Goal: Task Accomplishment & Management: Manage account settings

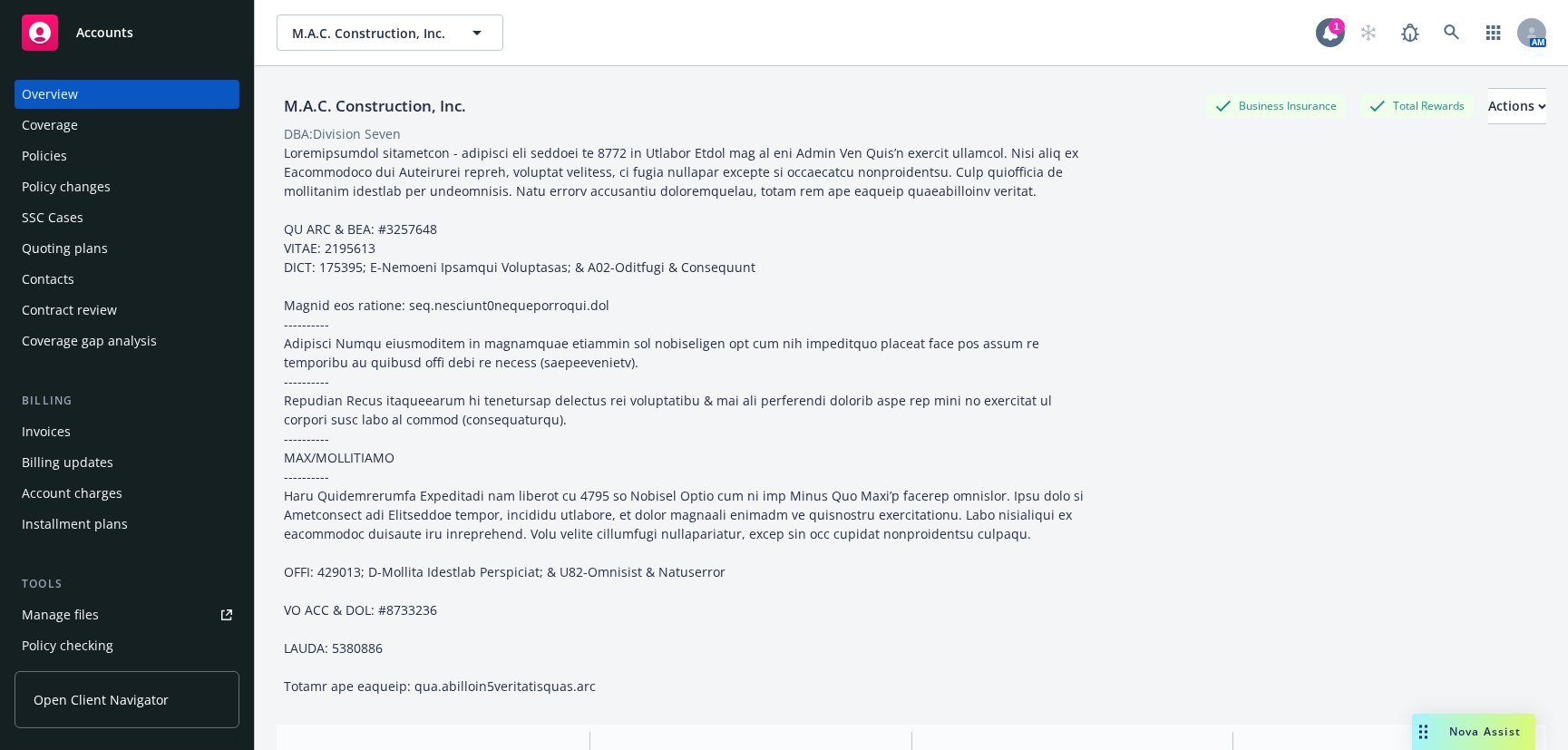
click at [113, 29] on span "Accounts" at bounding box center [104, 32] width 57 height 14
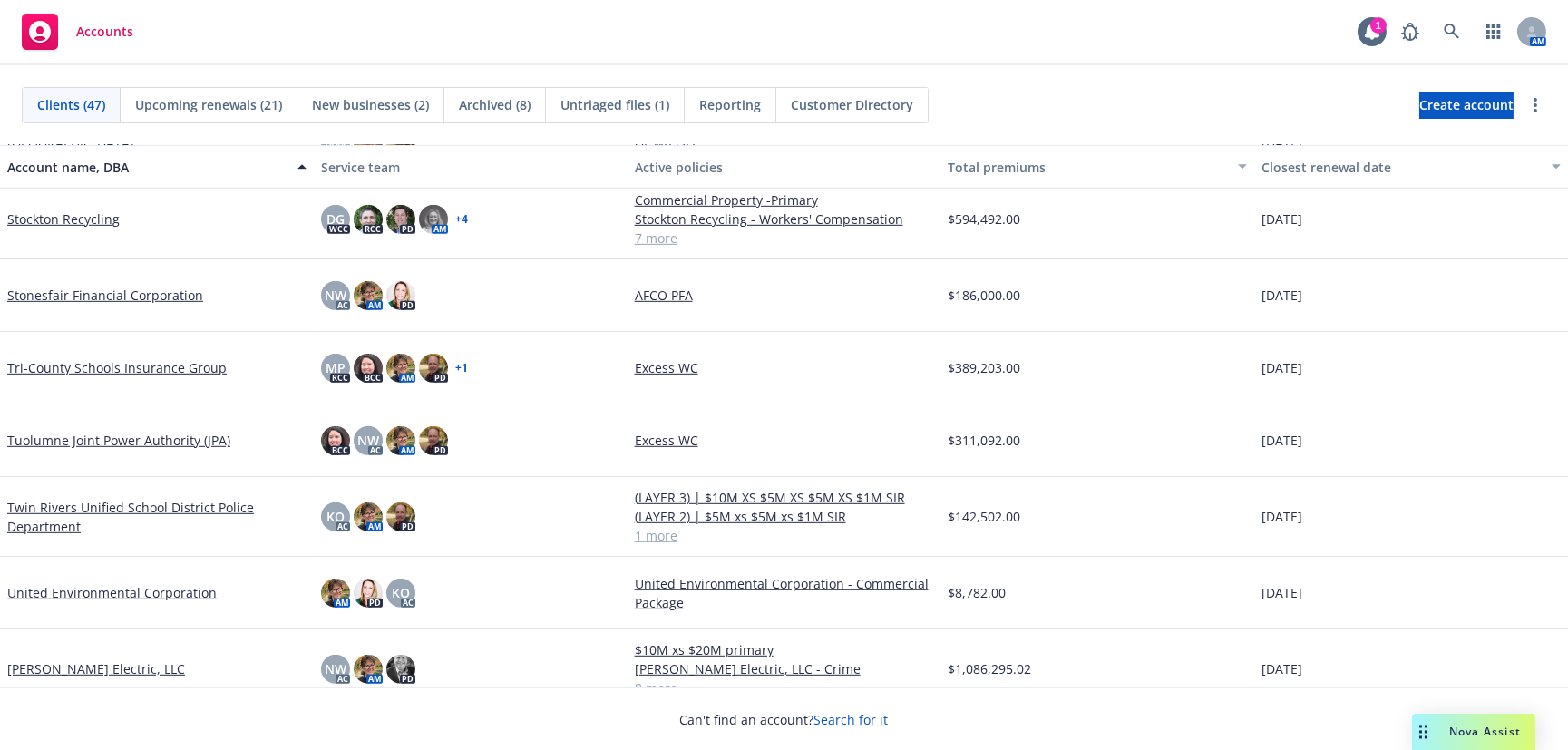
scroll to position [2932, 0]
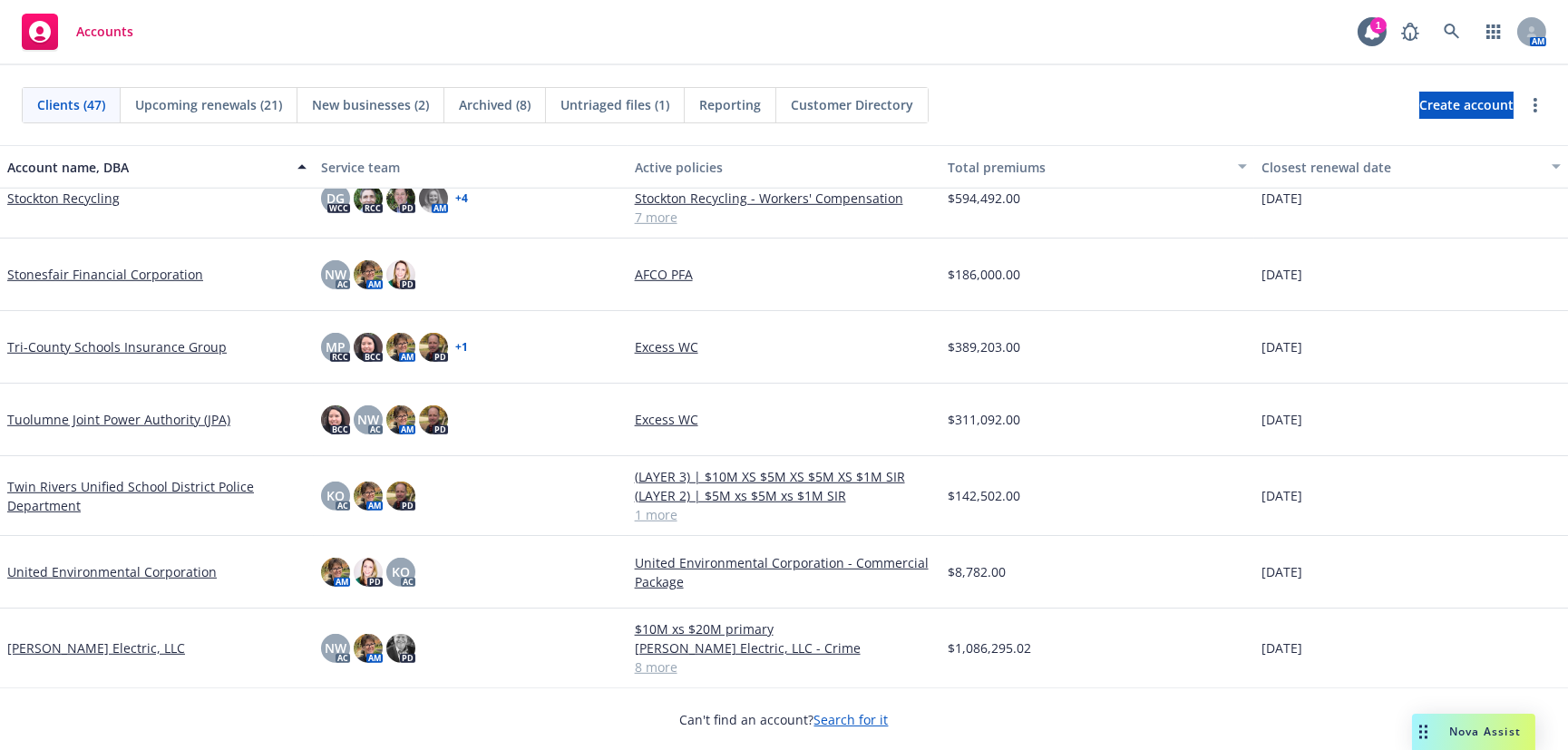
click at [86, 647] on link "[PERSON_NAME] Electric, LLC" at bounding box center [96, 648] width 178 height 19
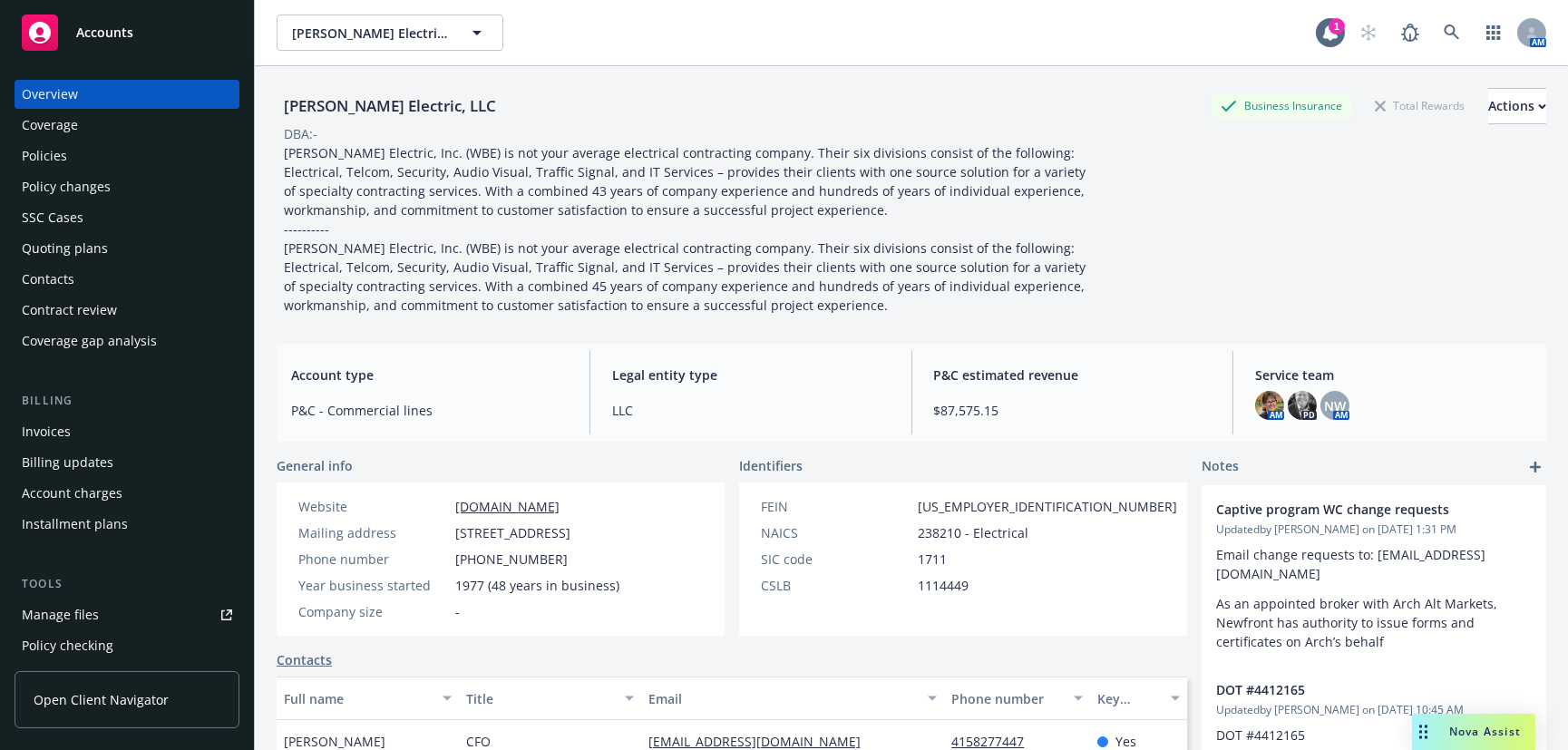
click at [65, 249] on div "Quoting plans" at bounding box center [65, 248] width 86 height 29
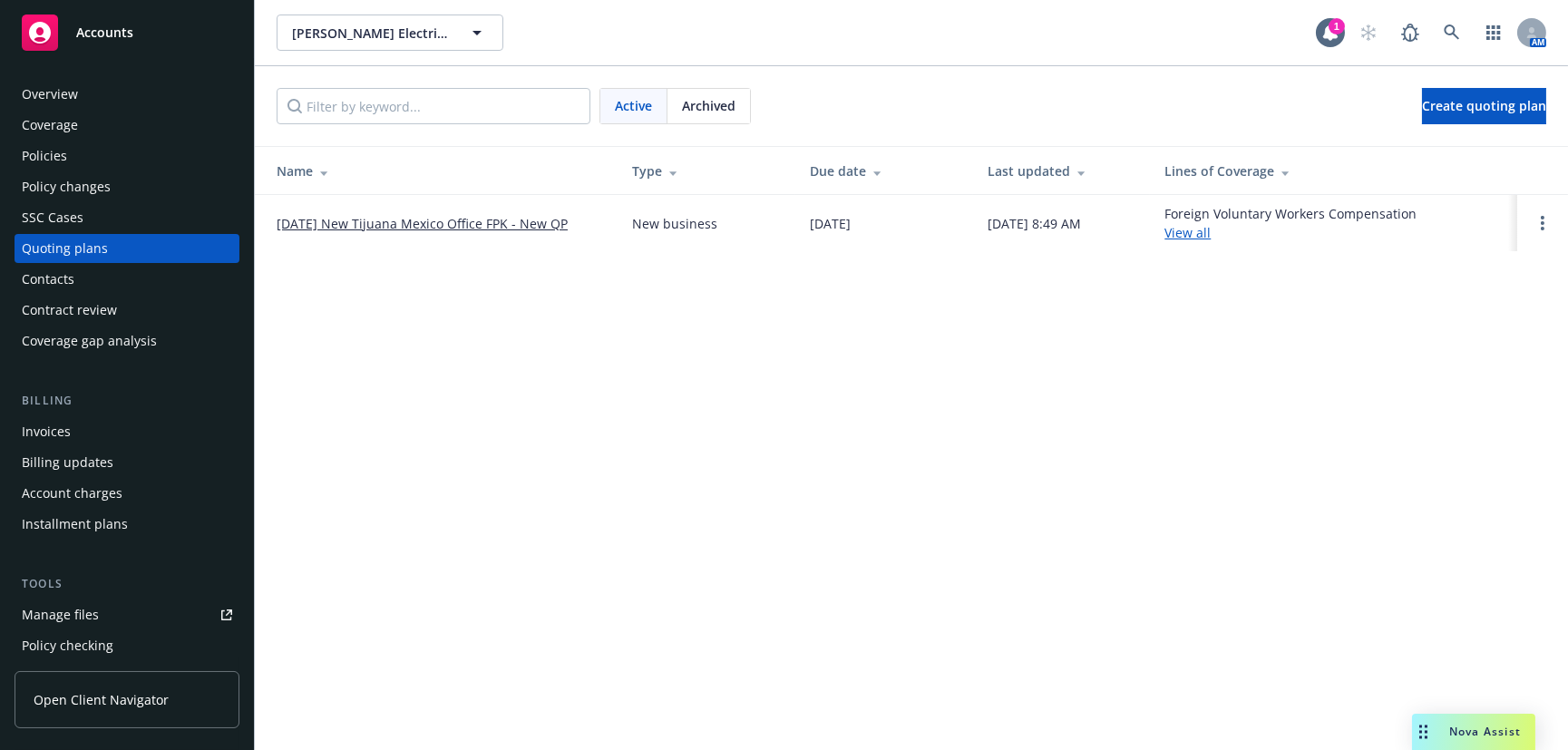
click at [406, 217] on link "[DATE] New Tijuana Mexico Office FPK - New QP" at bounding box center [422, 224] width 291 height 19
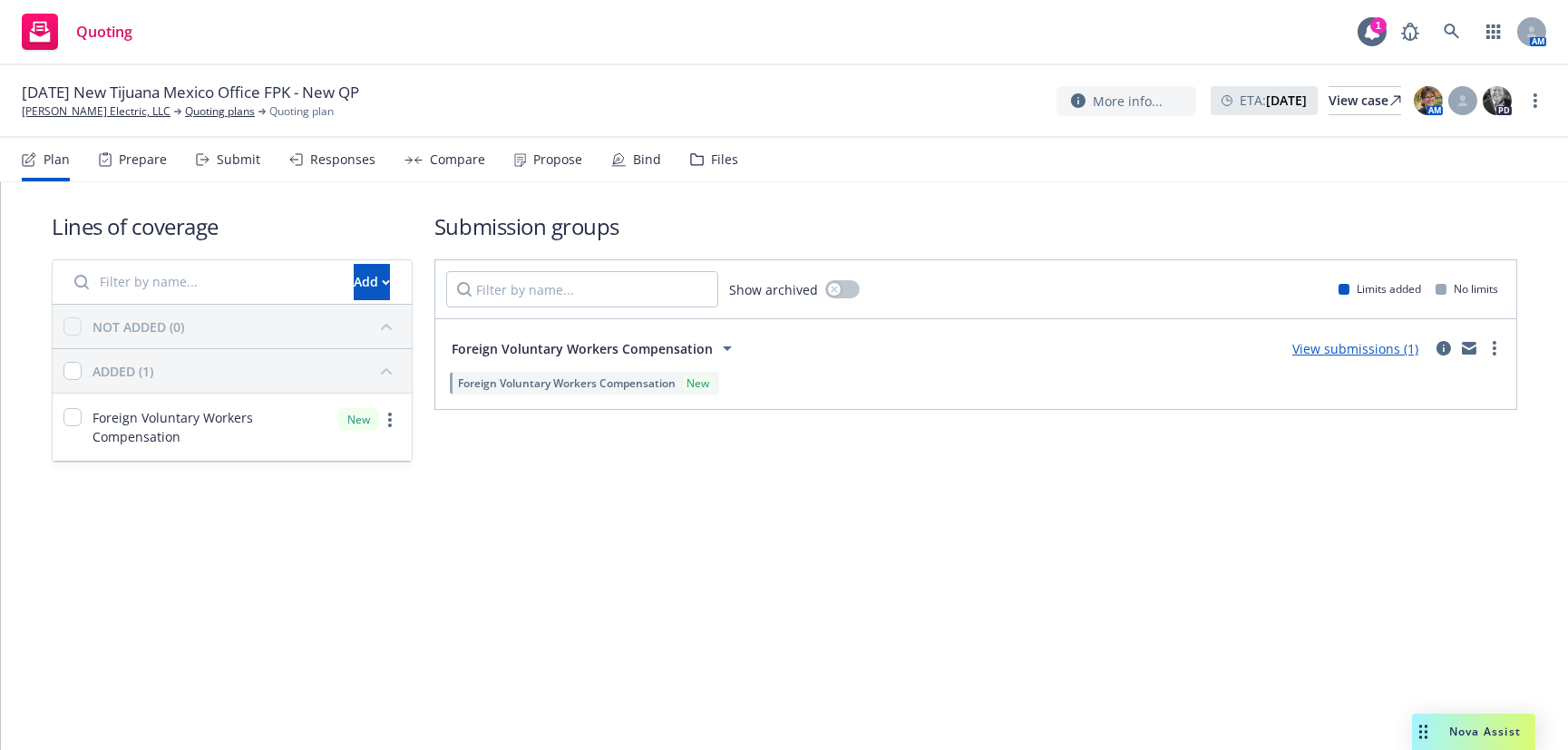
click at [1345, 350] on link "View submissions (1)" at bounding box center [1356, 349] width 126 height 17
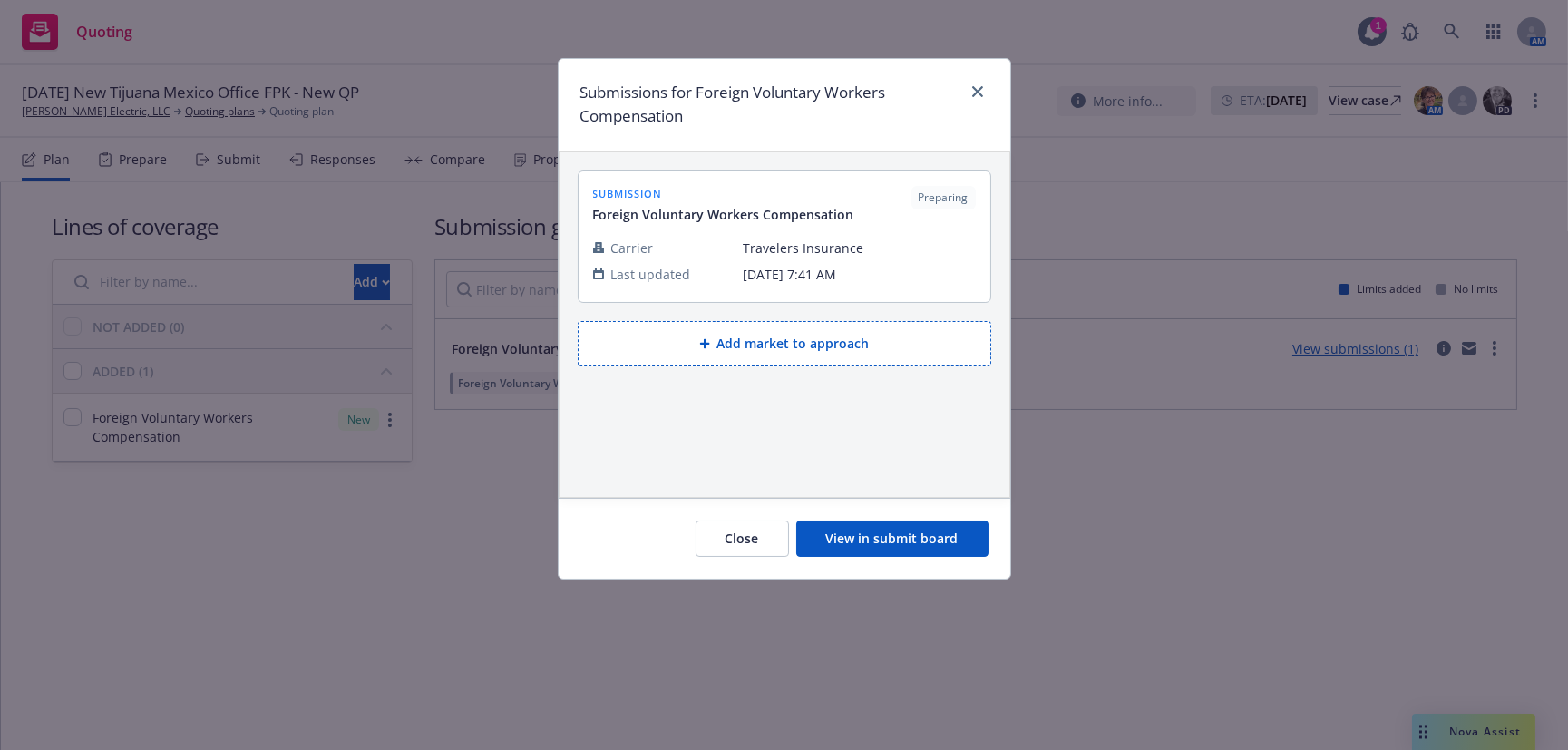
click at [887, 543] on button "View in submit board" at bounding box center [892, 539] width 193 height 37
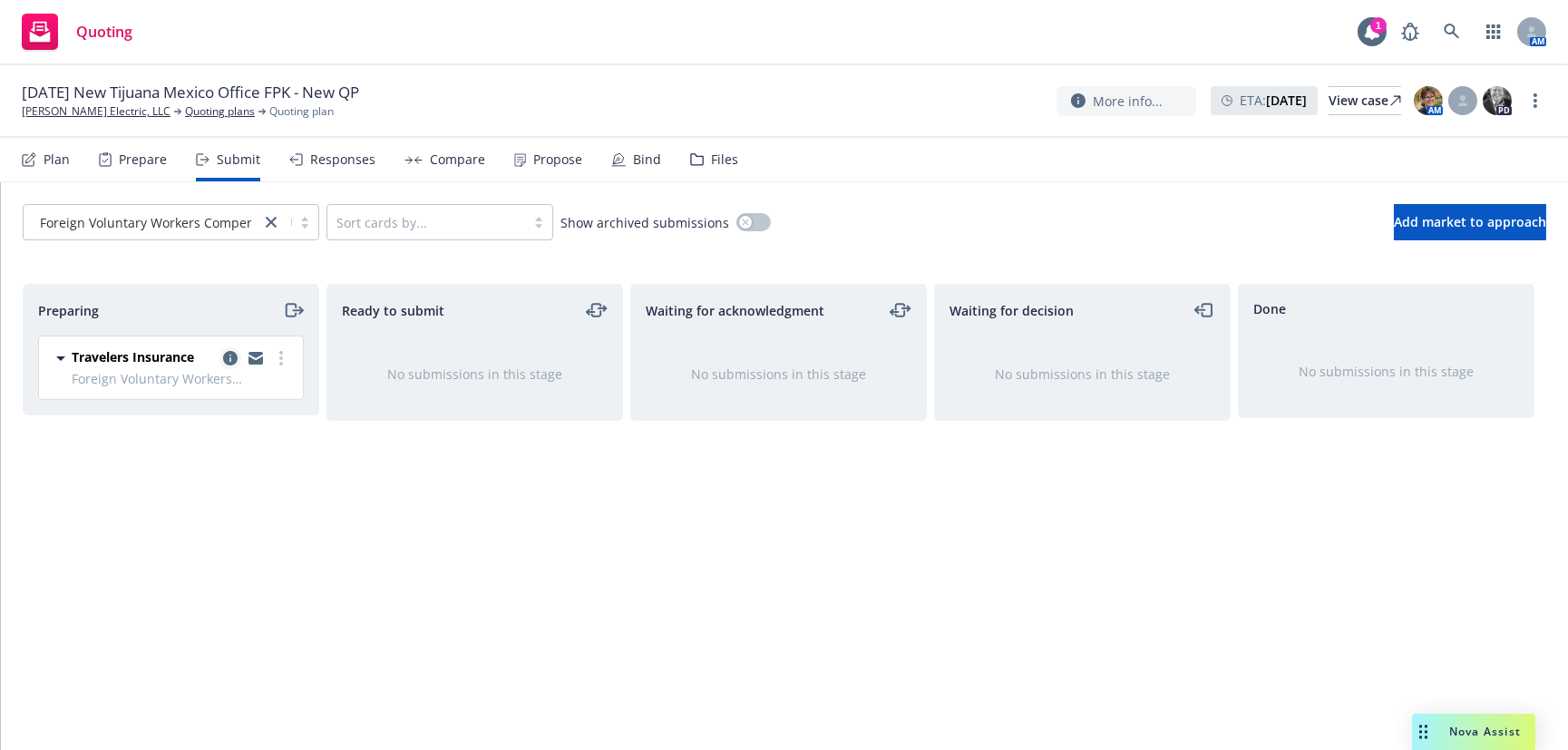
click at [220, 352] on link "copy logging email" at bounding box center [230, 358] width 22 height 22
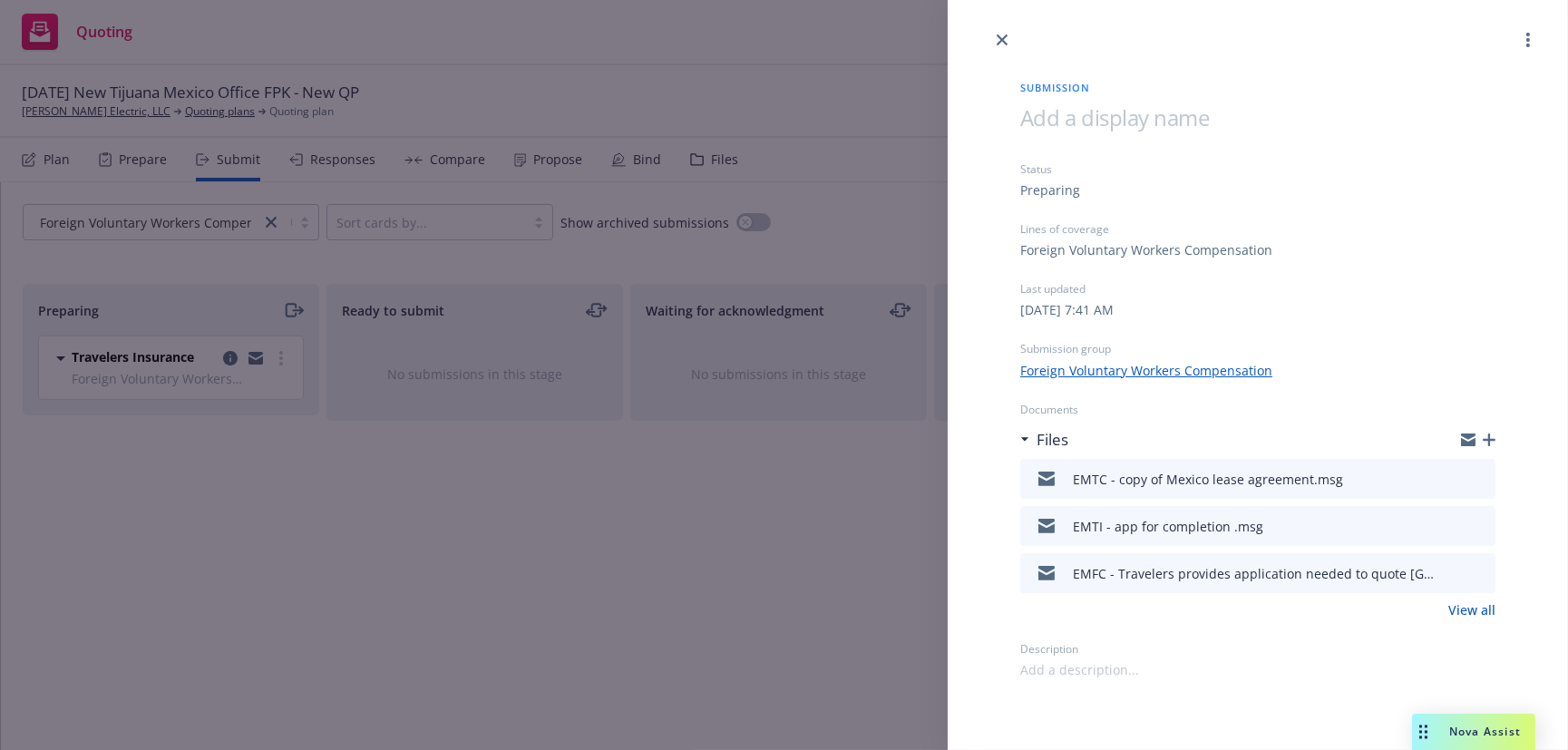
click at [1488, 437] on icon "button" at bounding box center [1490, 440] width 13 height 13
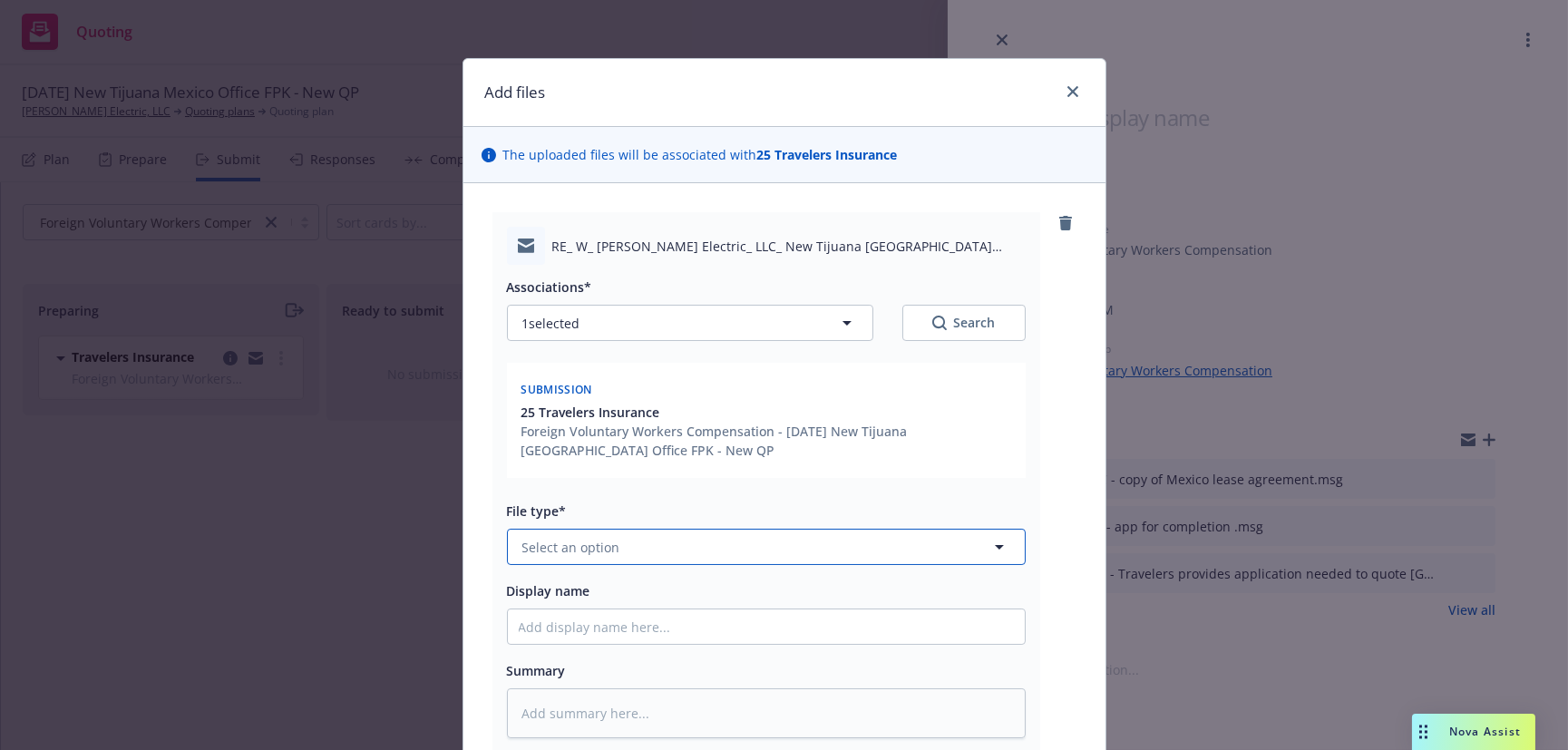
click at [612, 546] on button "Select an option" at bounding box center [766, 547] width 519 height 37
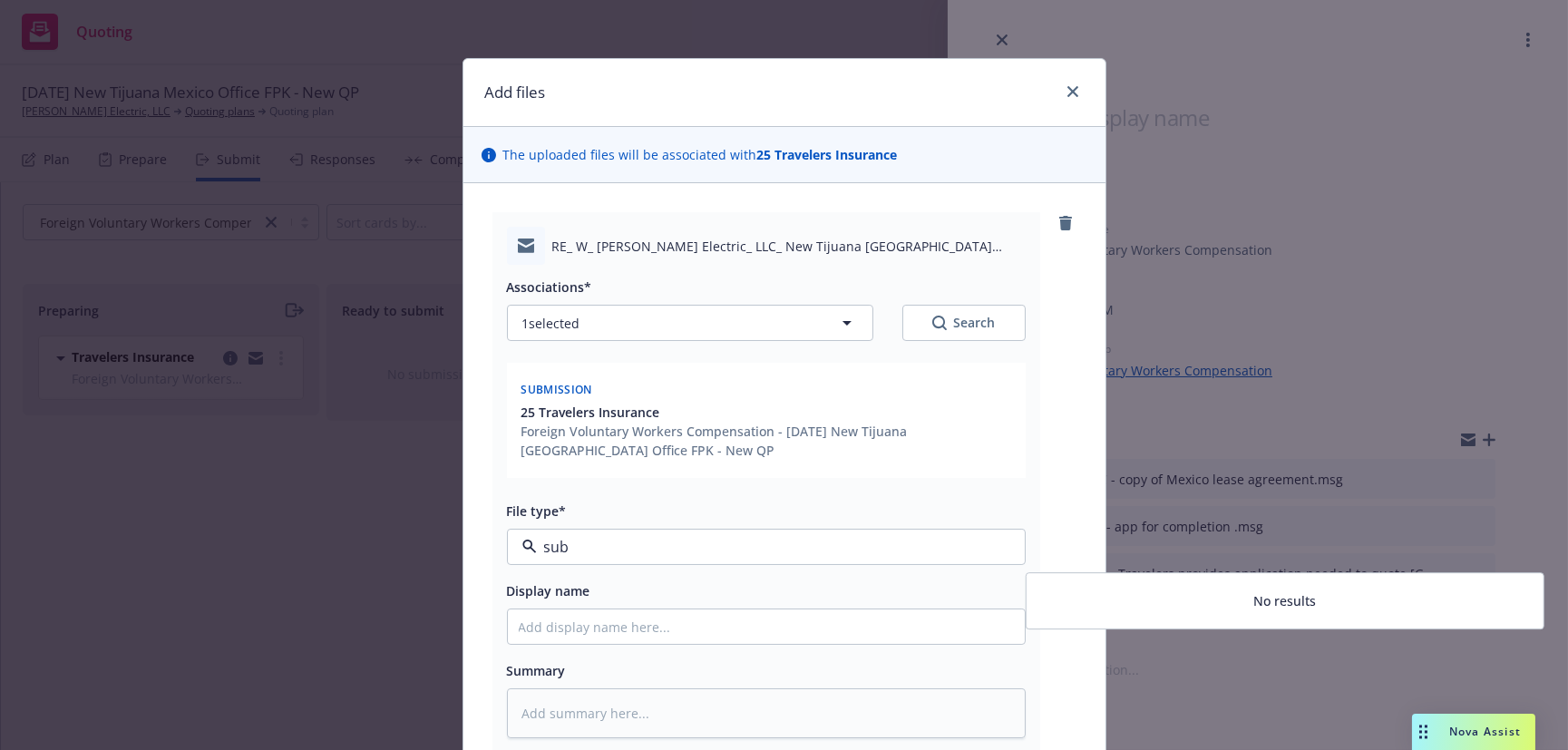
type input "sub"
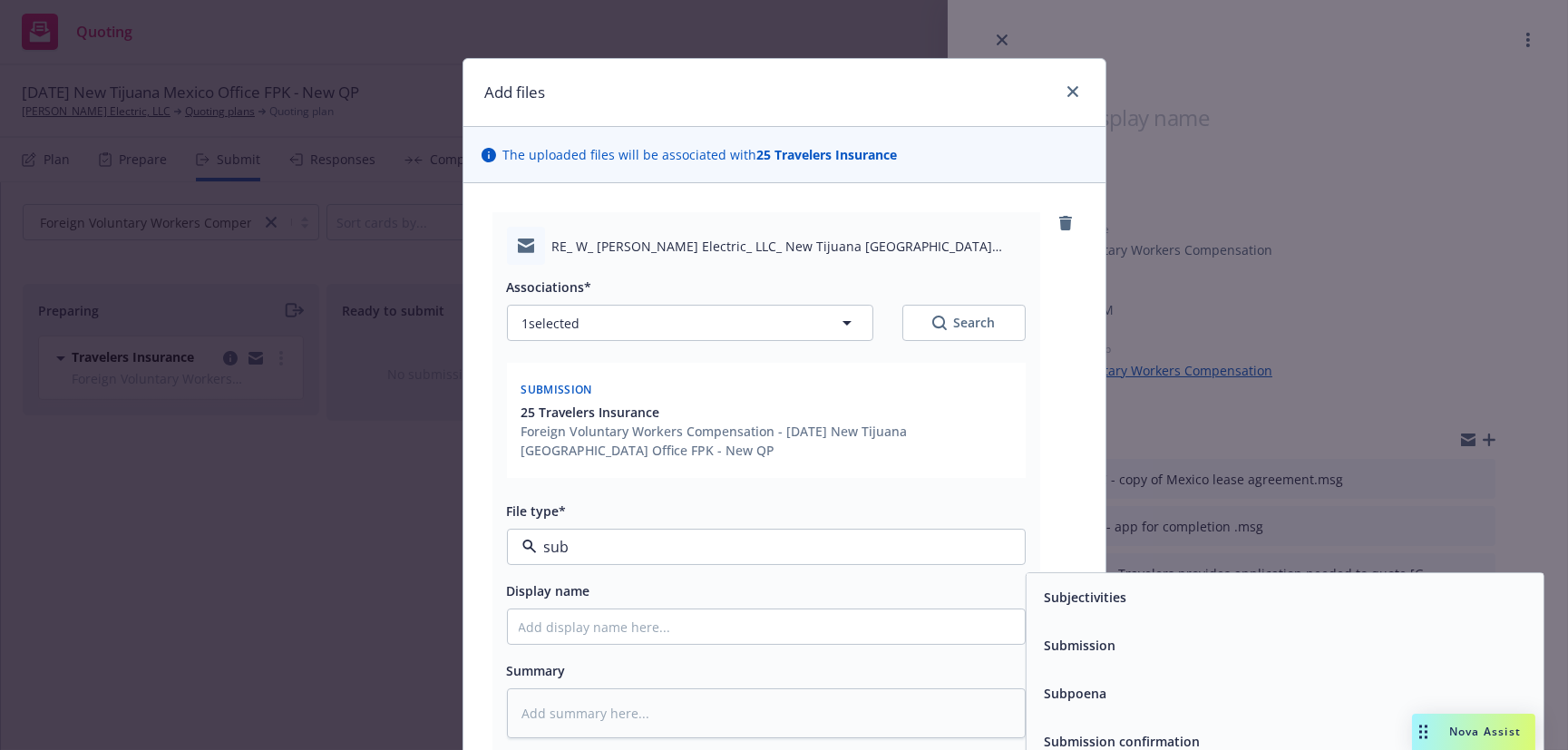
drag, startPoint x: 1142, startPoint y: 655, endPoint x: 893, endPoint y: 621, distance: 251.3
click at [1141, 654] on div "Submission" at bounding box center [1284, 647] width 495 height 26
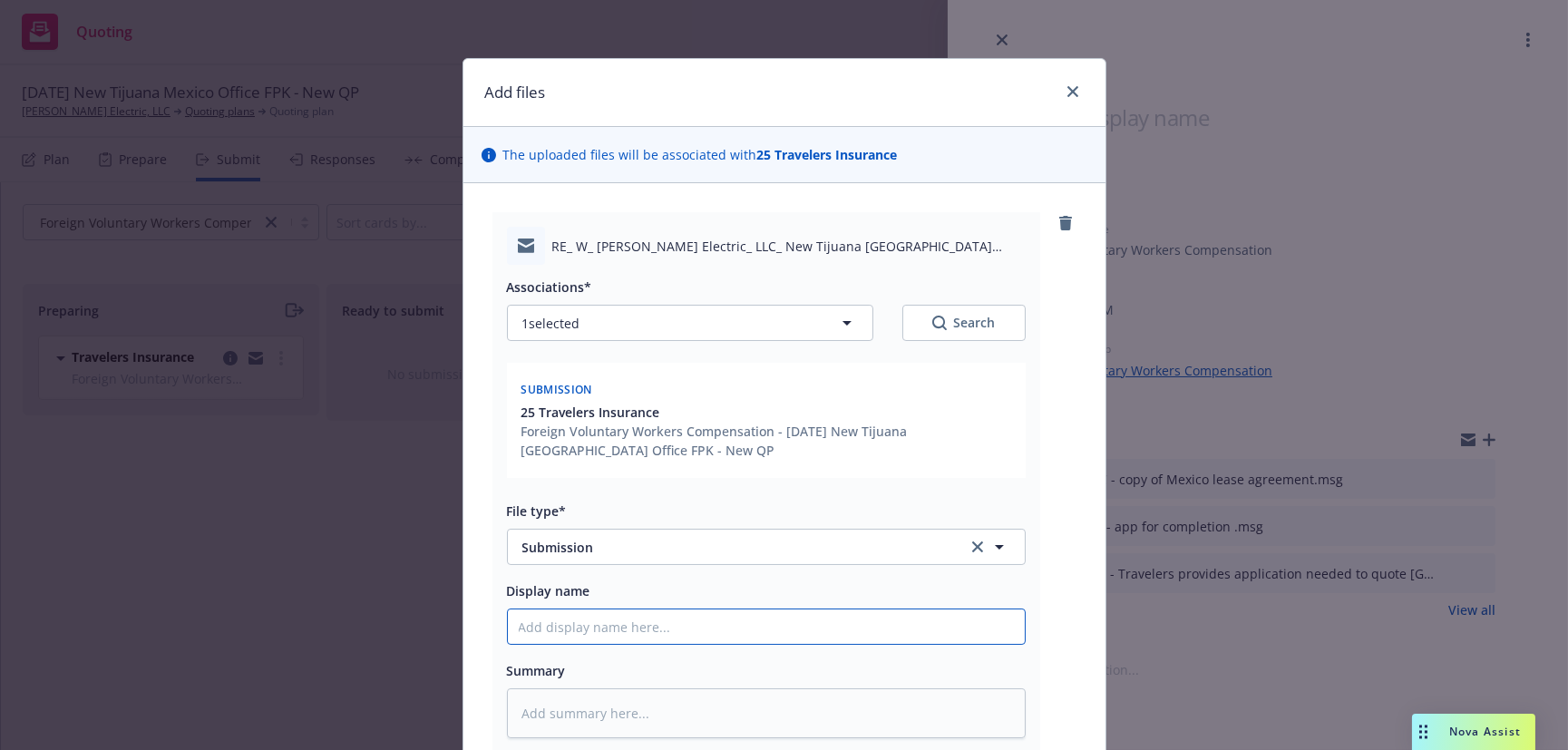
click at [570, 634] on input "Display name" at bounding box center [766, 626] width 517 height 35
type textarea "x"
type input "E"
type textarea "x"
type input "EM"
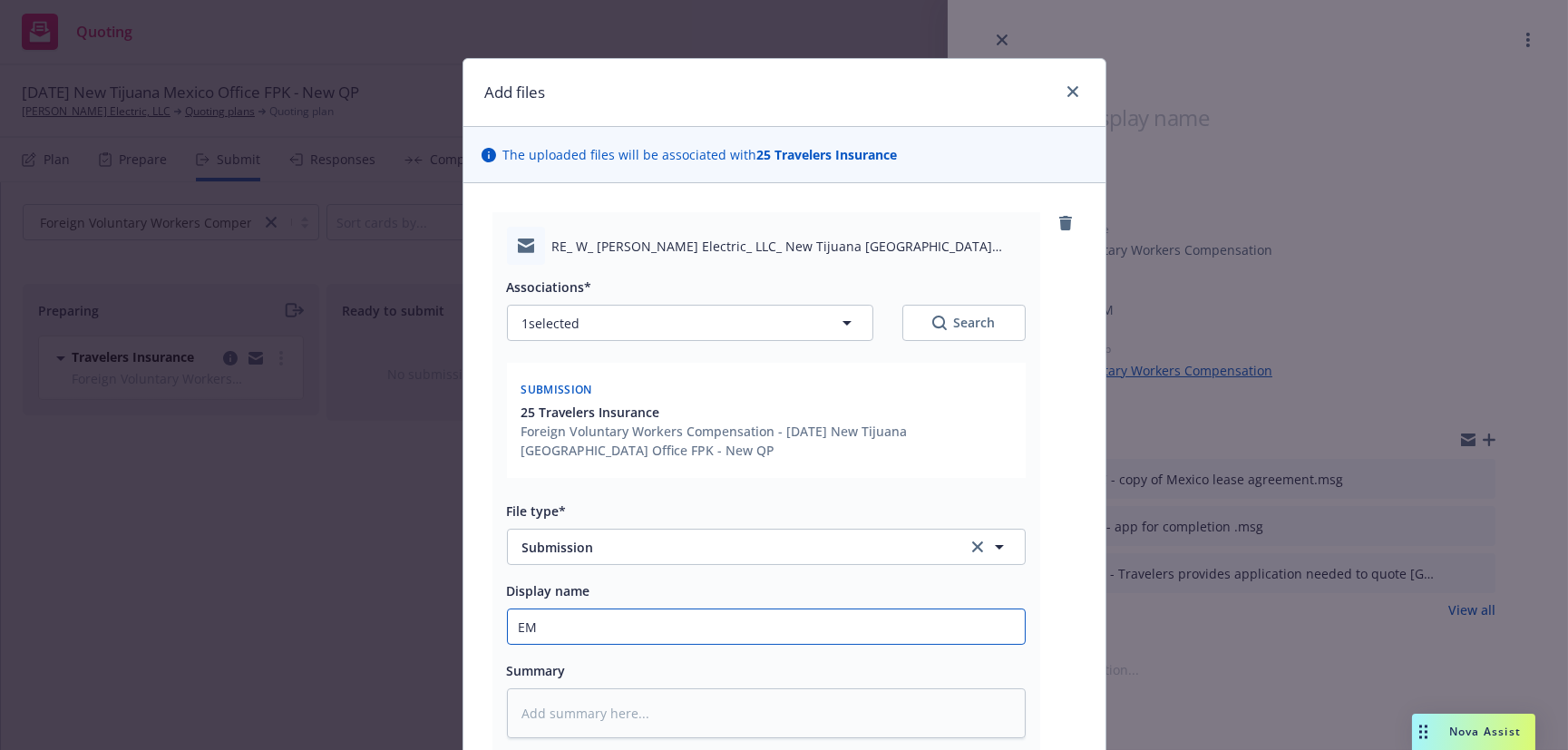
type textarea "x"
type input "EMT"
type textarea "x"
type input "EMTC"
type textarea "x"
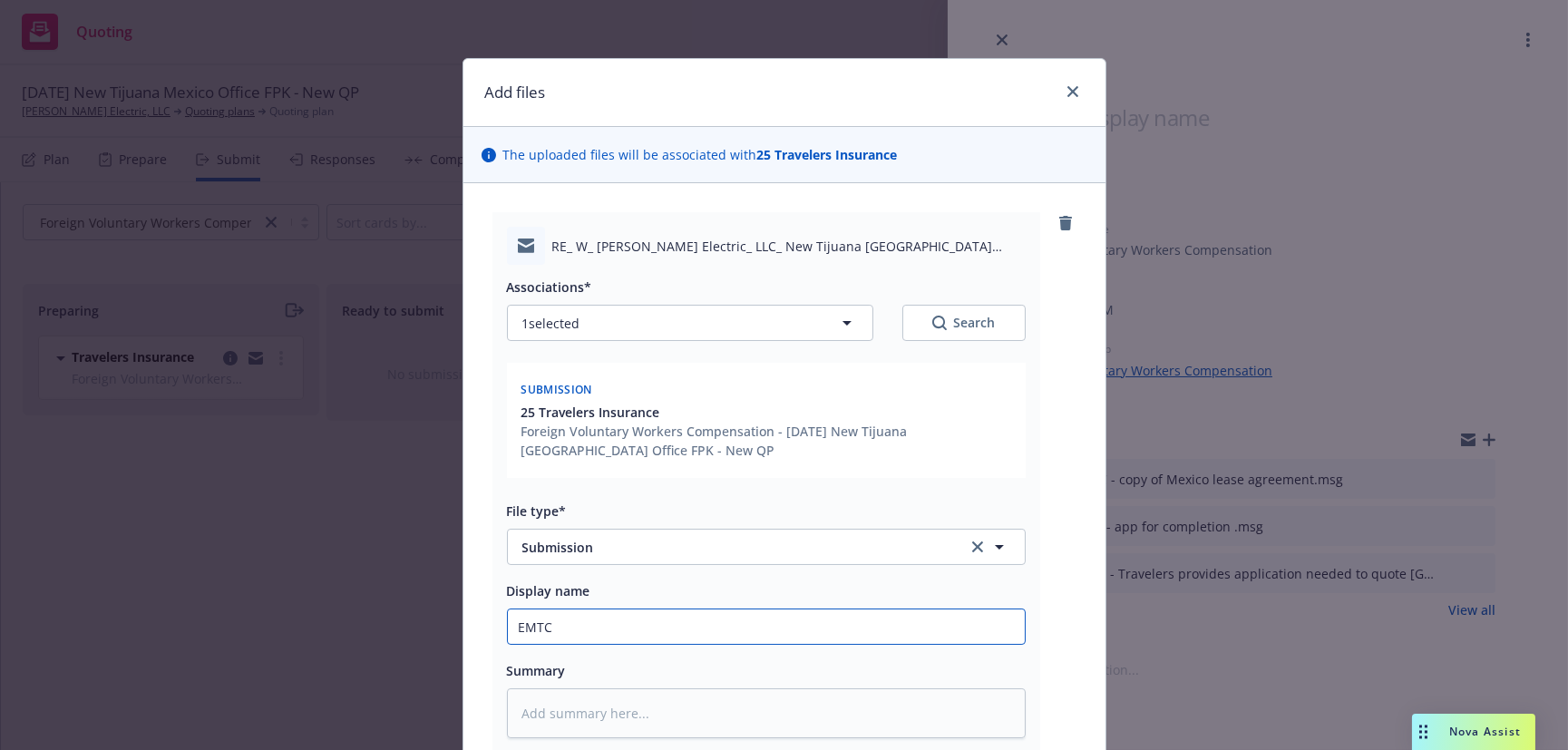
type input "EMTC"
type textarea "x"
type input "EMTC -"
type textarea "x"
type input "EMTC -"
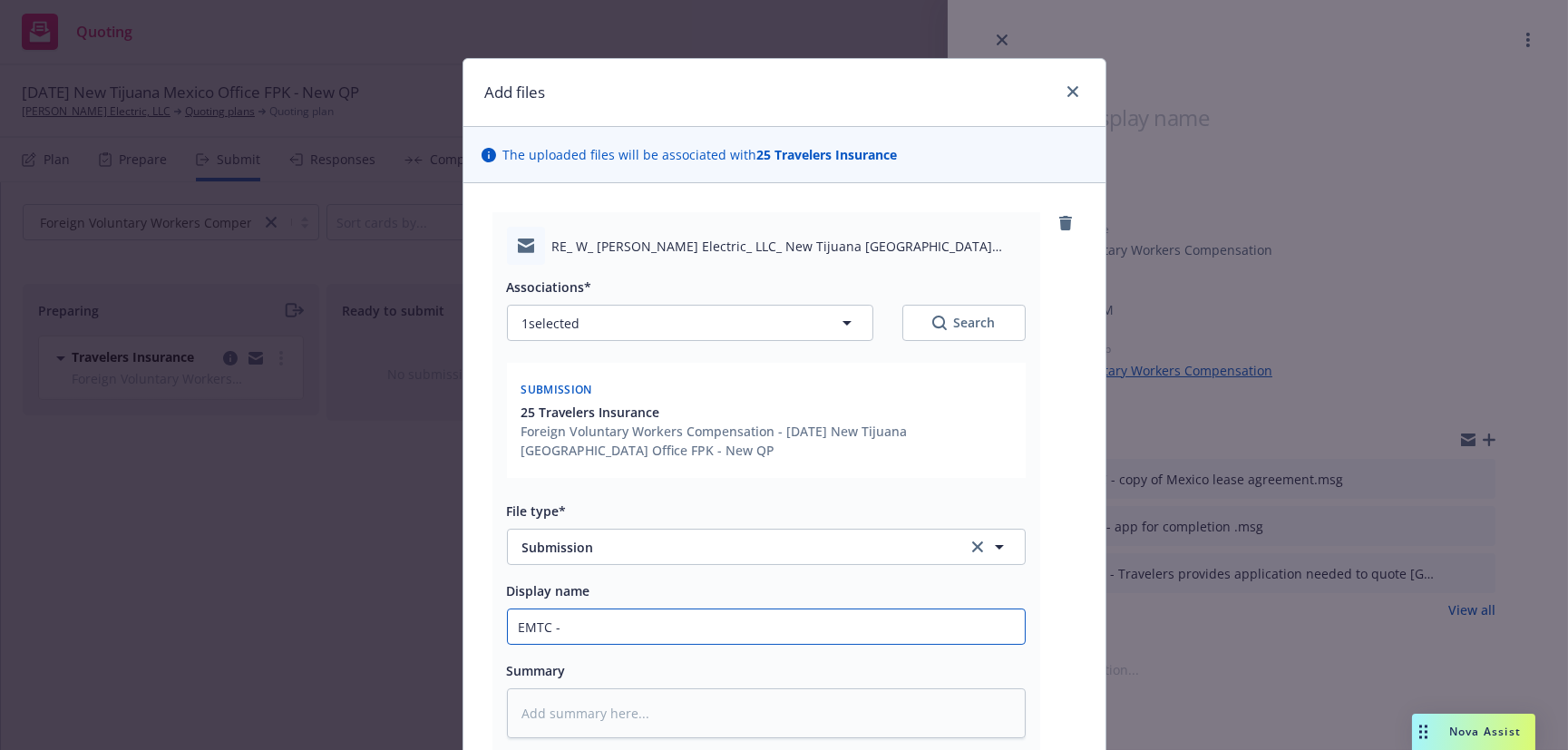
type textarea "x"
type input "EMTC - s"
type textarea "x"
type input "EMTC - su"
type textarea "x"
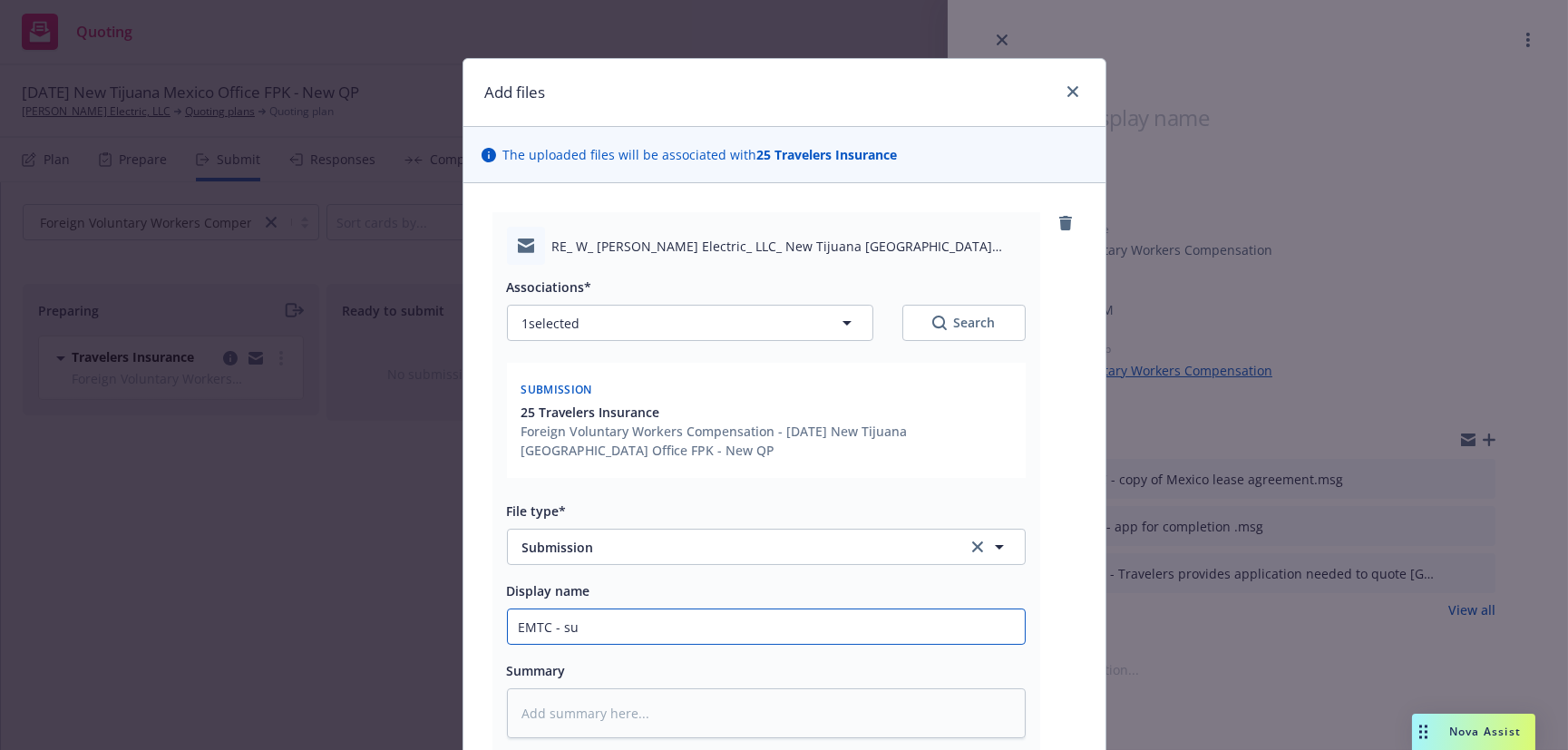
type input "EMTC - sub"
type textarea "x"
type input "EMTC - subm"
type textarea "x"
type input "EMTC - submi"
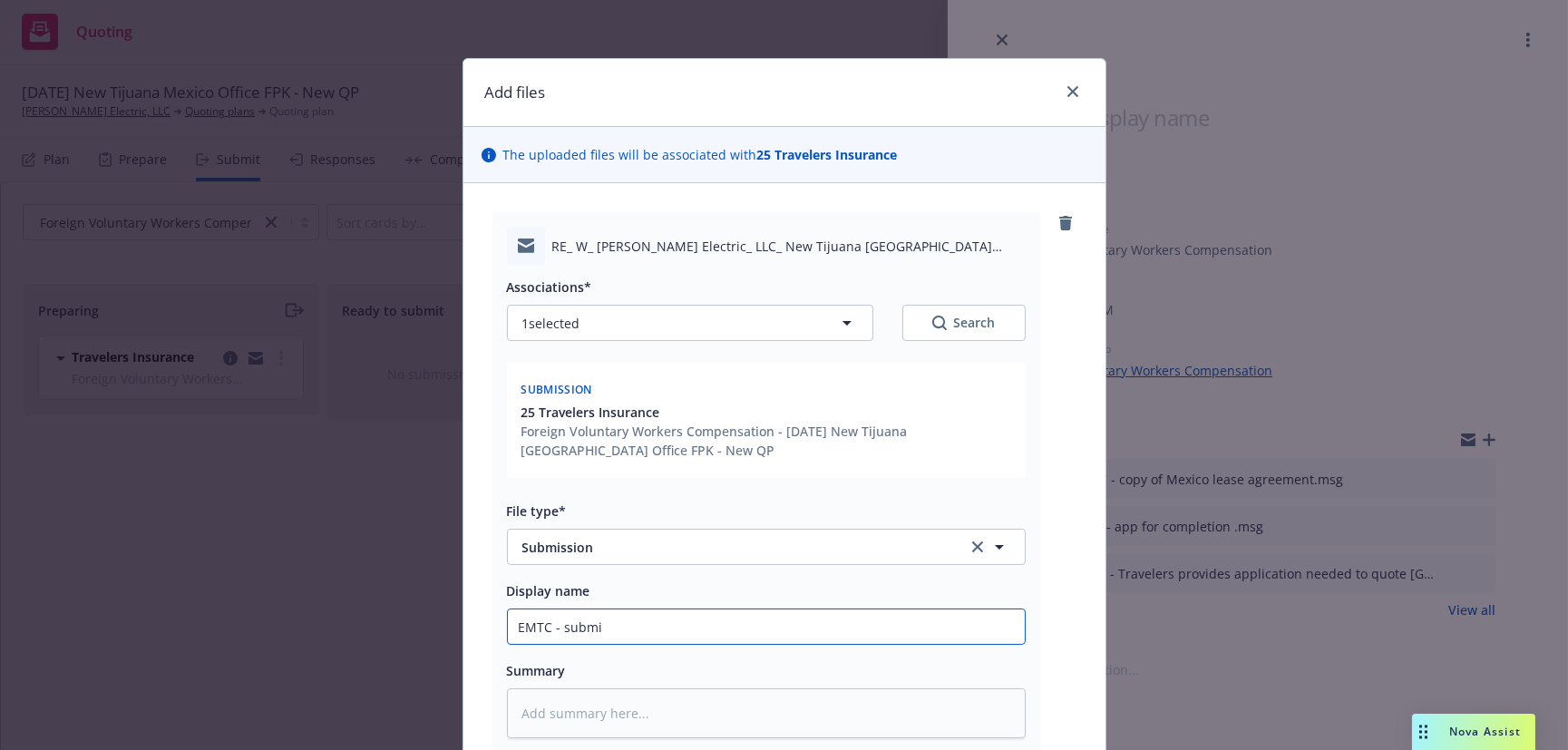
type textarea "x"
type input "EMTC - submis"
type textarea "x"
type input "EMTC - submiss"
type textarea "x"
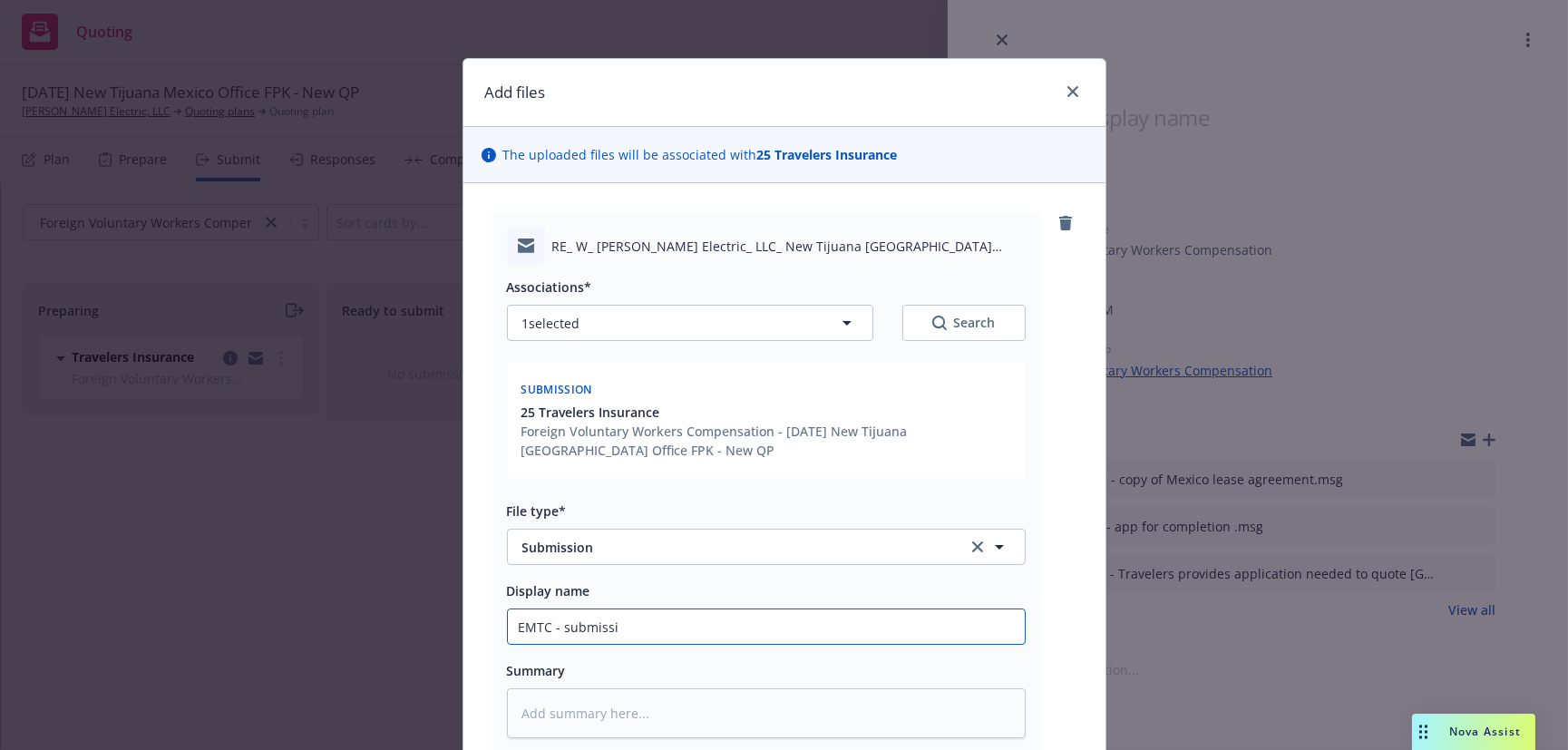
type input "EMTC - submissio"
type textarea "x"
type input "EMTC - submission"
type textarea "x"
type input "EMTC - submission t"
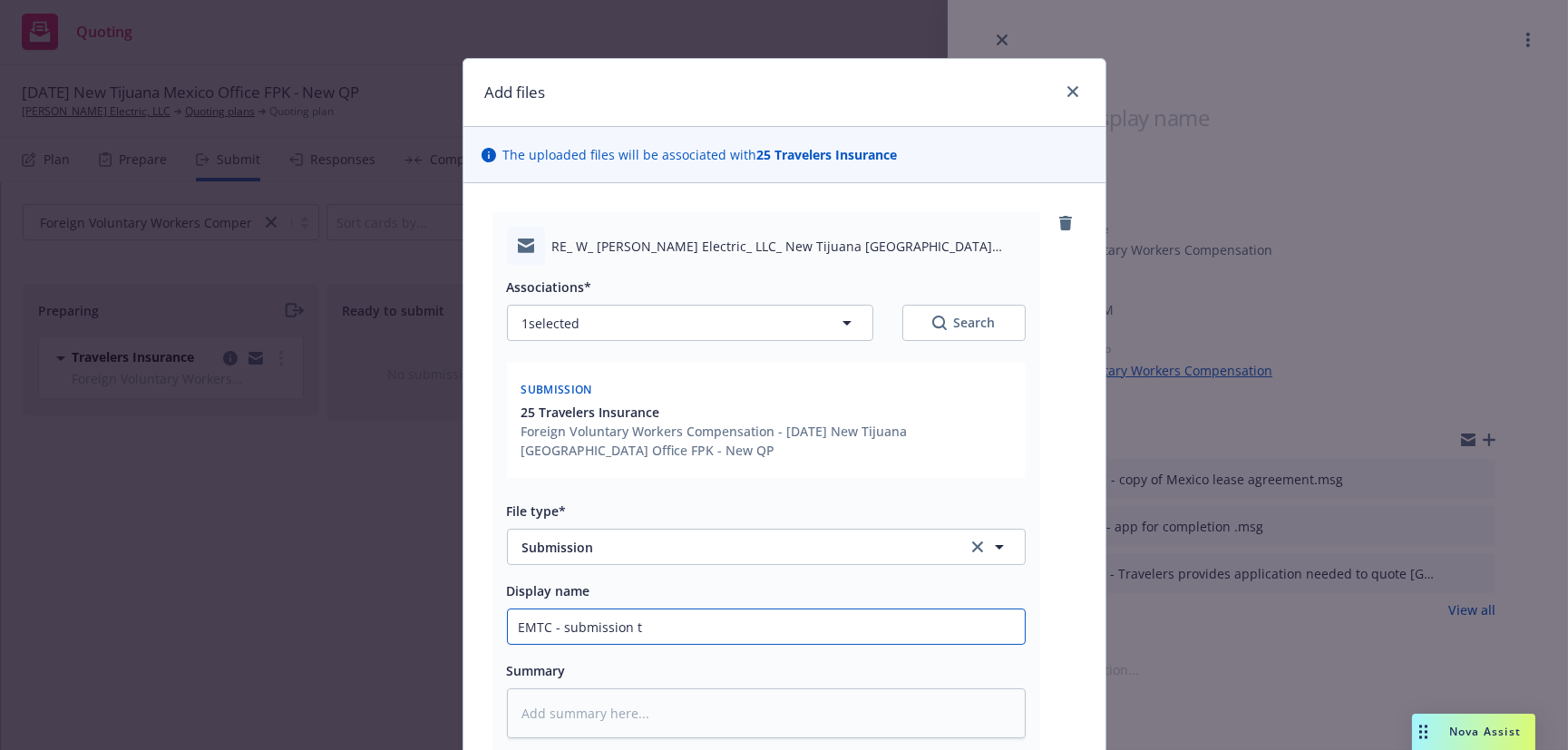
type textarea "x"
type input "EMTC - submission to"
type textarea "x"
type input "EMTC - submission to"
type textarea "x"
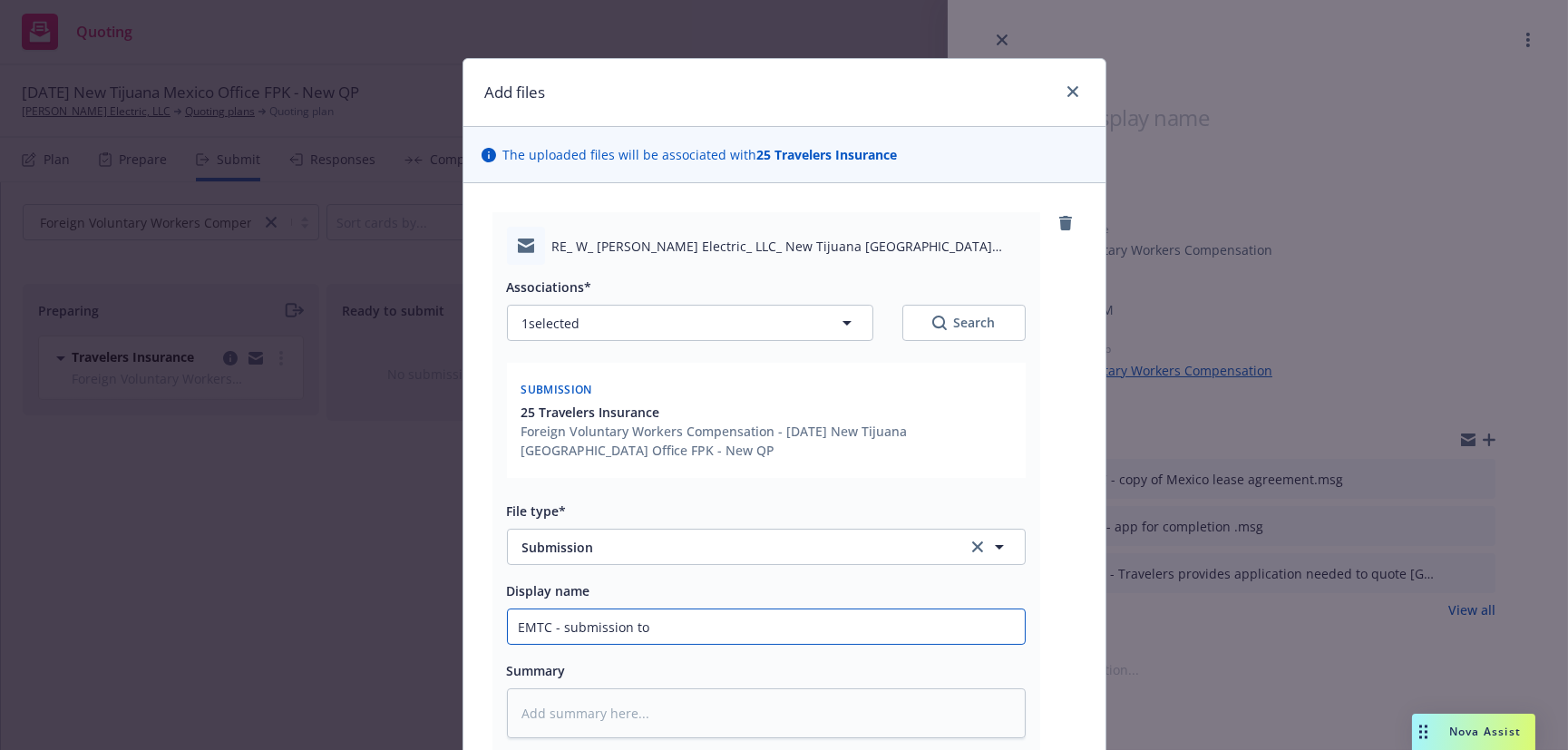
type input "EMTC - submission to T"
type textarea "x"
type input "EMTC - submission to Tr"
type textarea "x"
type input "EMTC - submission to Tra"
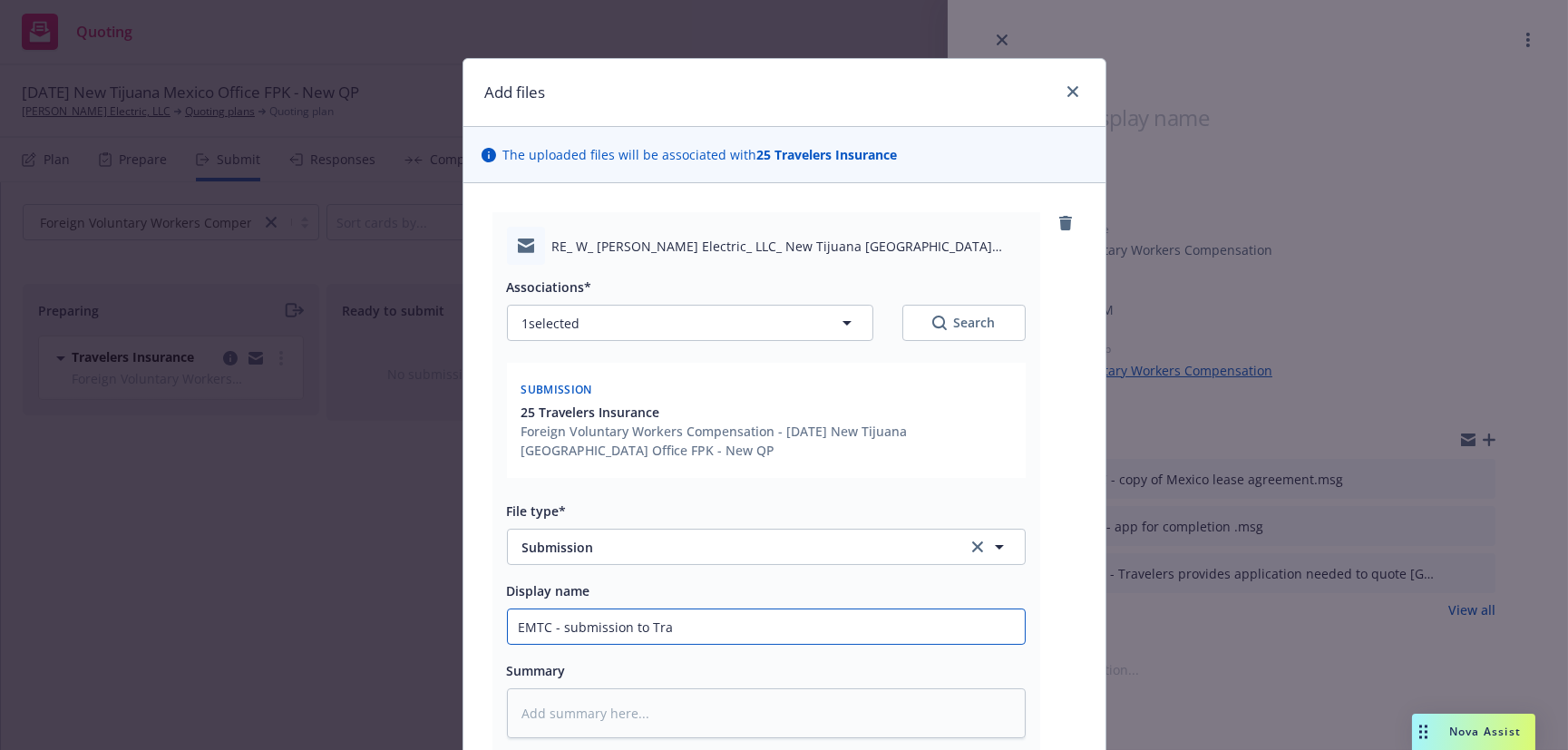
type textarea "x"
type input "EMTC - submission to Trav"
type textarea "x"
type input "EMTC - submission to Trave"
type textarea "x"
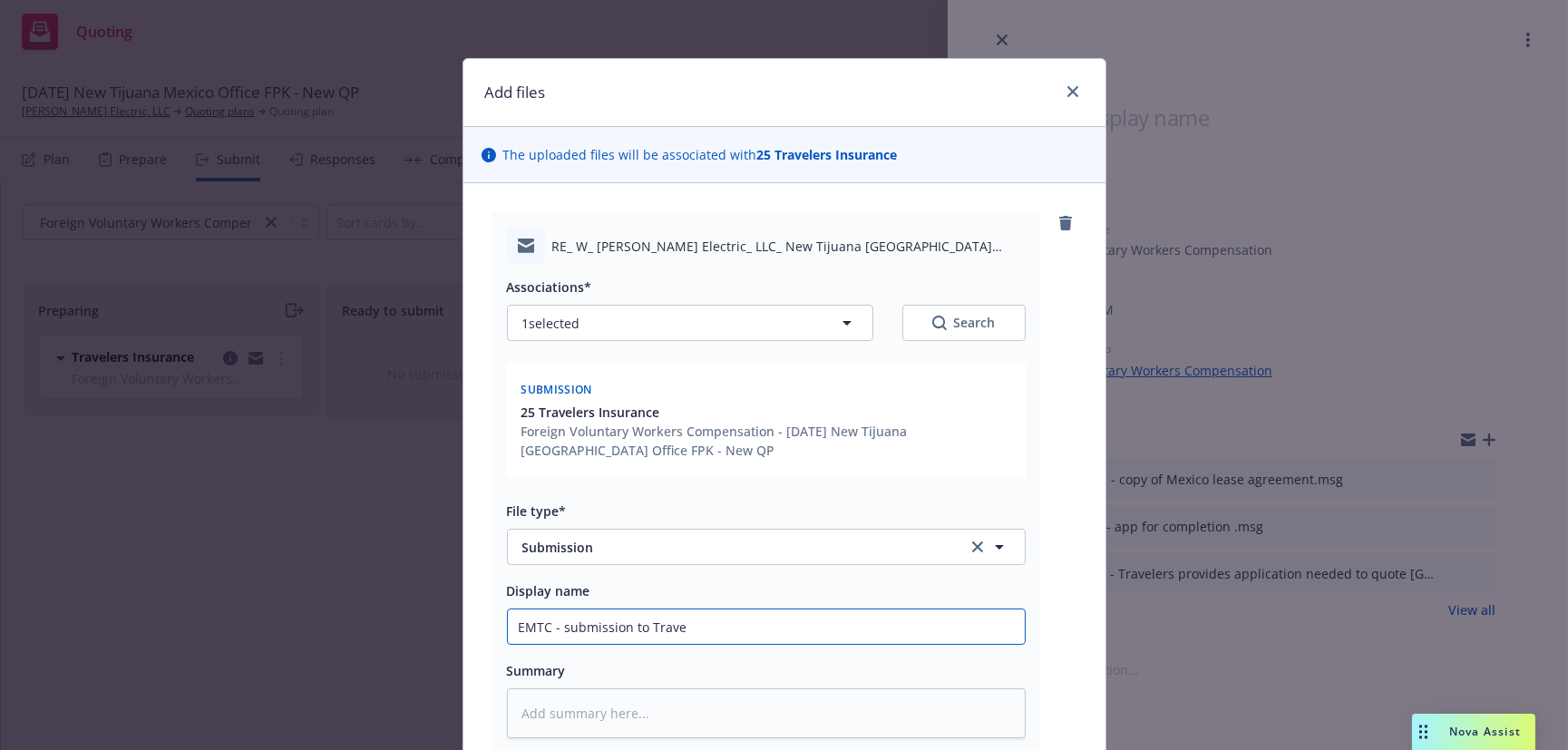
type input "EMTC - submission to Travel"
type textarea "x"
type input "EMTC - submission to Travele"
type textarea "x"
type input "EMTC - submission to Traveler"
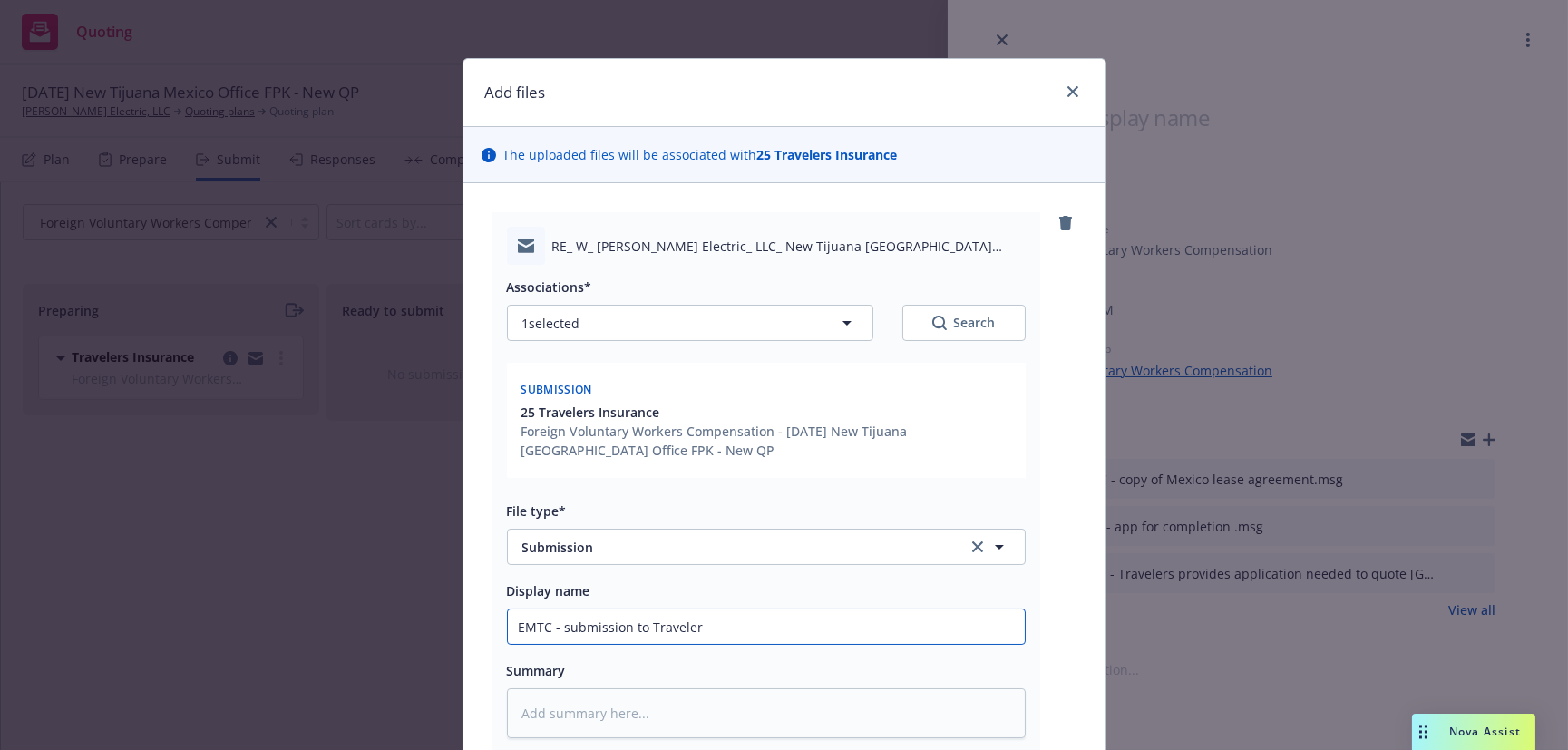
type textarea "x"
type input "EMTC - submission to Travelers"
type textarea "x"
type input "EMTC - submission to Travelers"
type textarea "x"
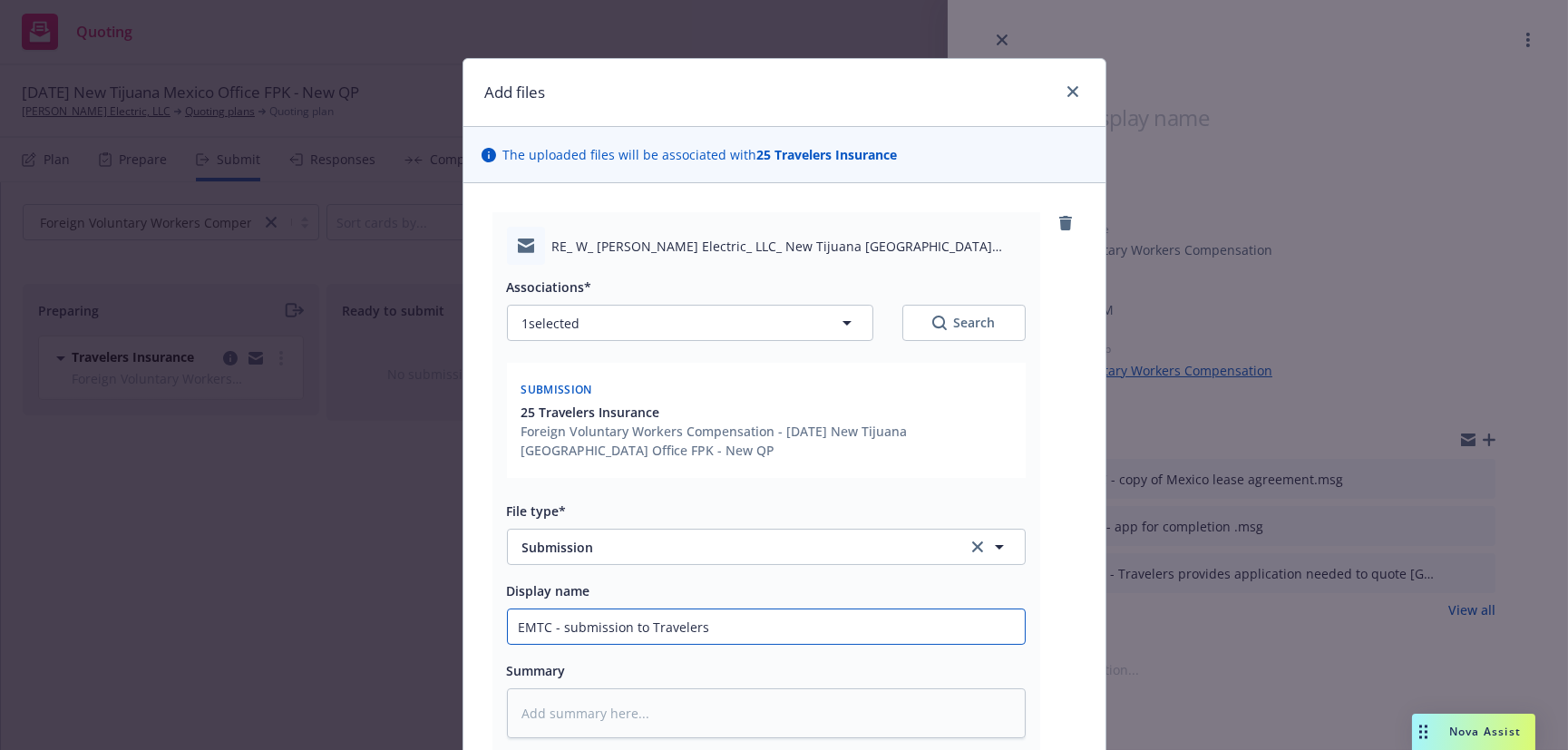
type input "EMTC - submission to Travelers f"
type textarea "x"
type input "EMTC - submission to Travelers fo"
type textarea "x"
type input "EMTC - submission to Travelers for"
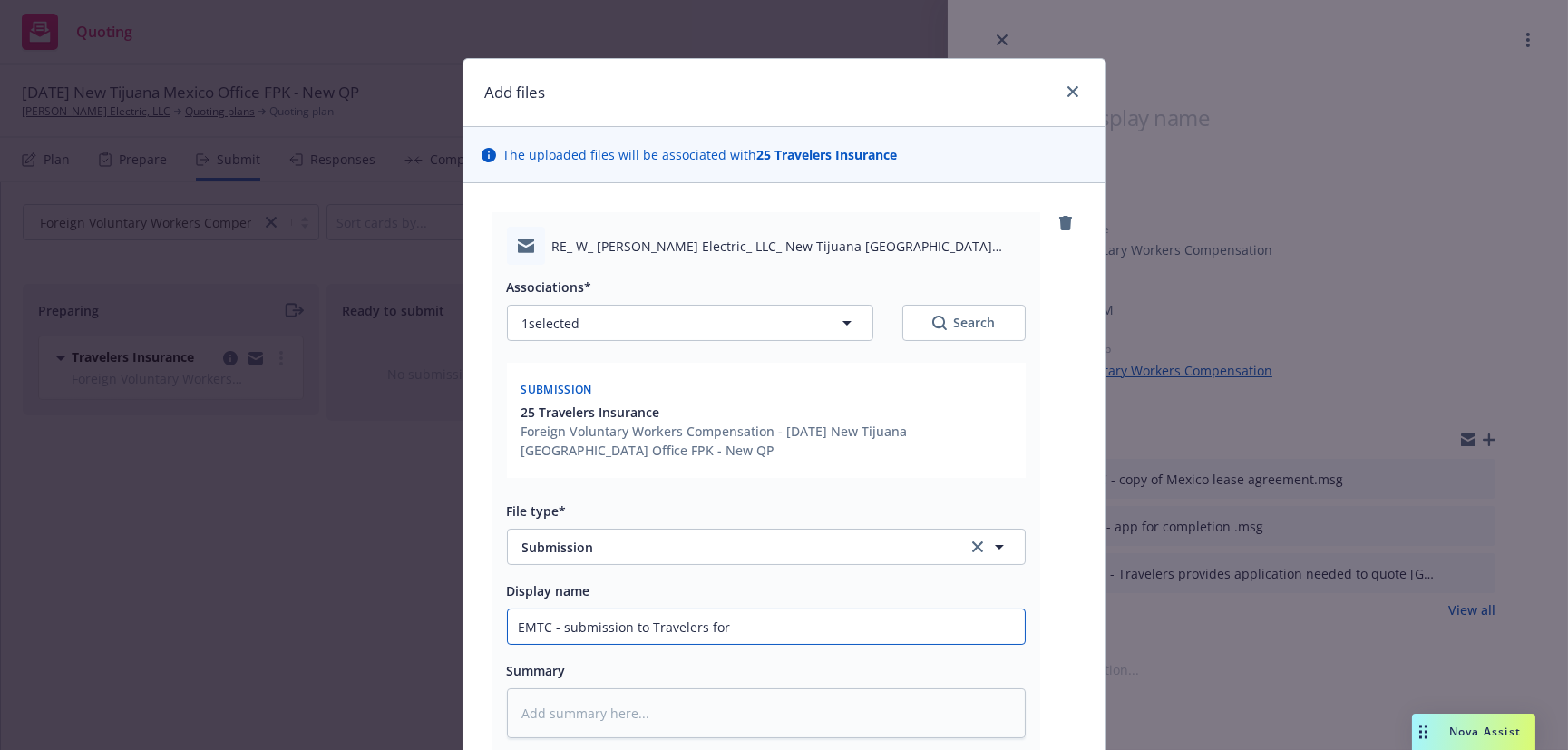
type textarea "x"
type input "EMTC - submission to Travelers fore"
type textarea "x"
type input "EMTC - submission to Travelers forei"
type textarea "x"
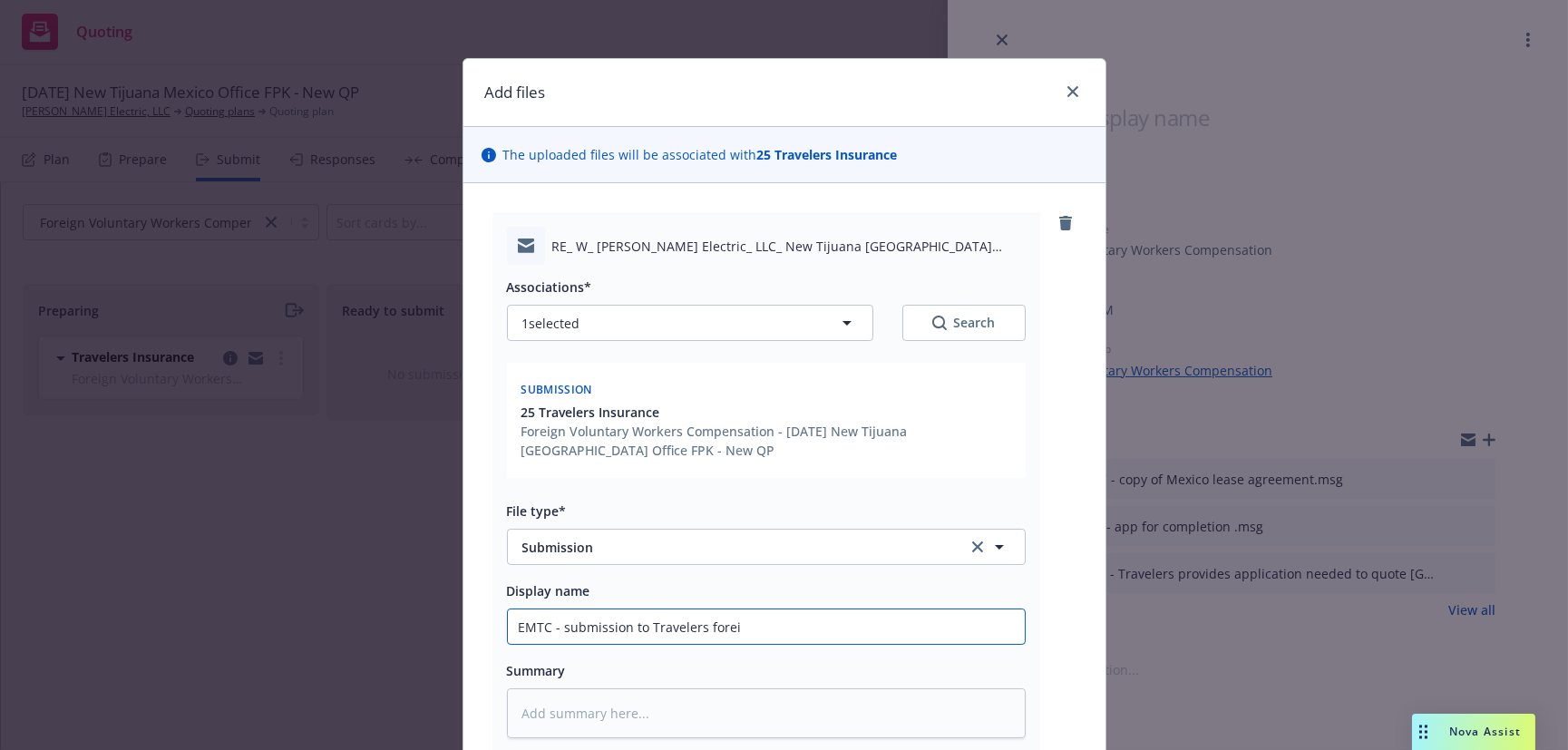
type input "EMTC - submission to Travelers forein"
type textarea "x"
type input "EMTC - submission to Travelers foreing"
type textarea "x"
type input "EMTC - submission to Travelers forein"
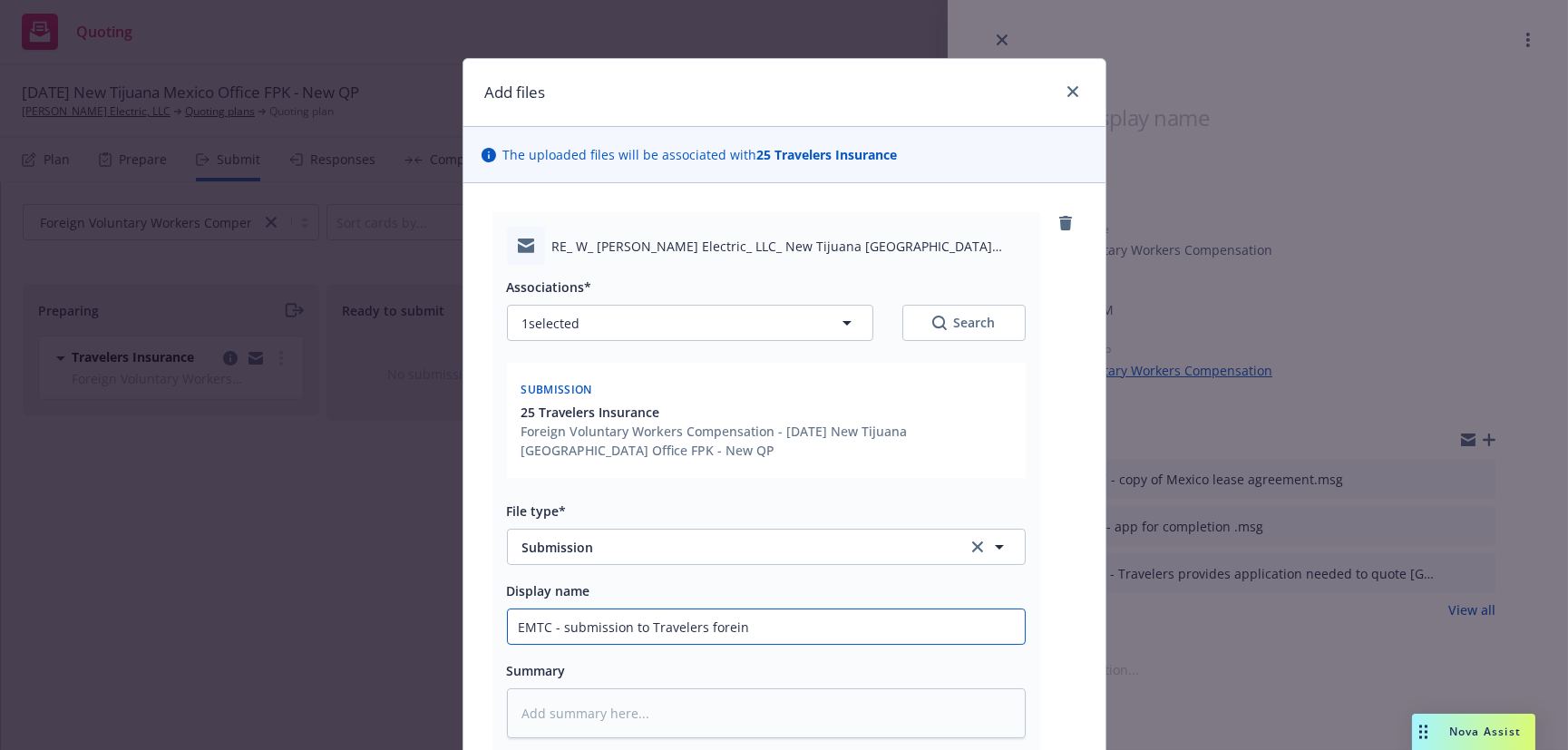
type textarea "x"
type input "EMTC - submission to Travelers forei"
type textarea "x"
type input "EMTC - submission to Travelers fore"
type textarea "x"
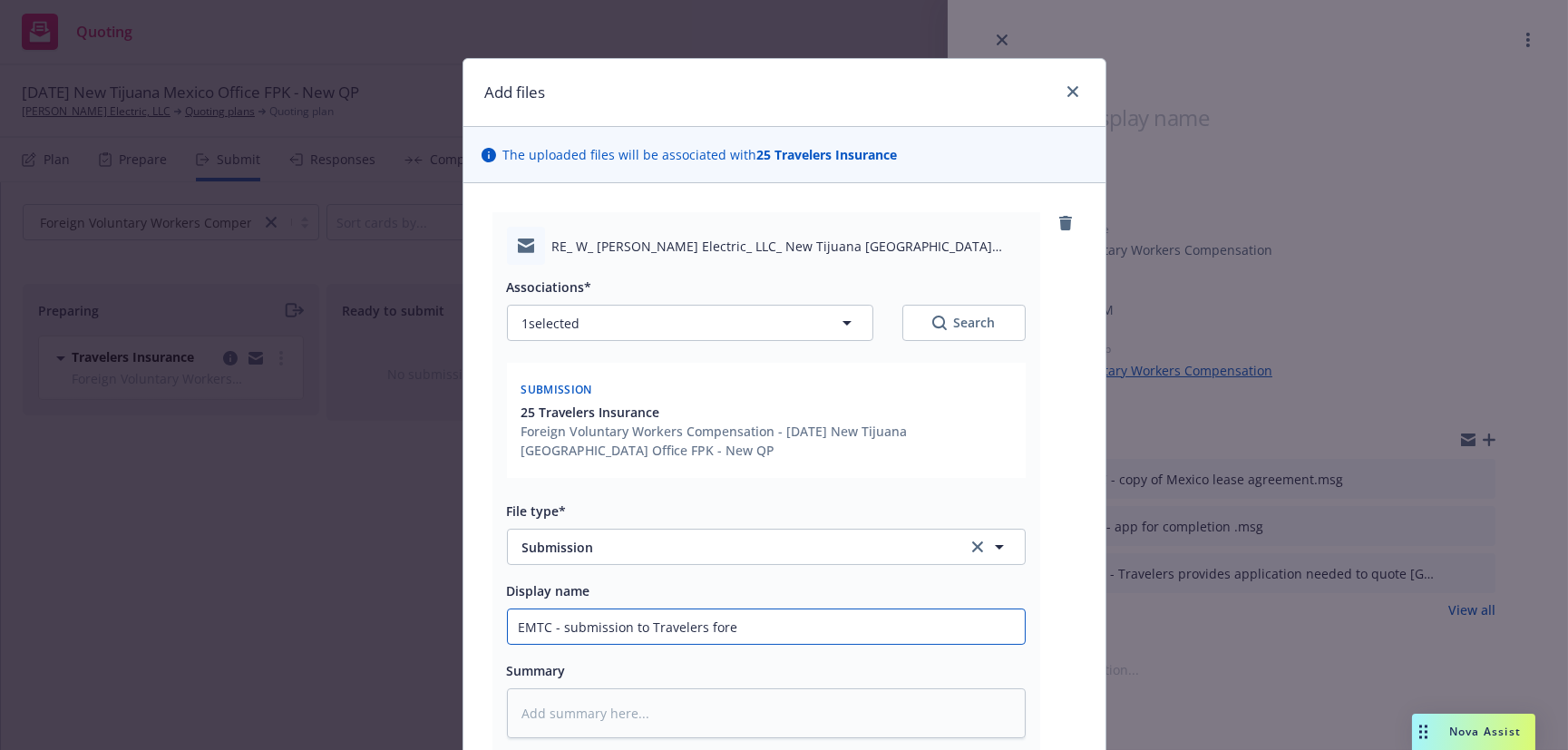
type input "EMTC - submission to Travelers forei"
type textarea "x"
type input "EMTC - submission to Travelers foreig"
type textarea "x"
type input "EMTC - submission to Travelers foreign"
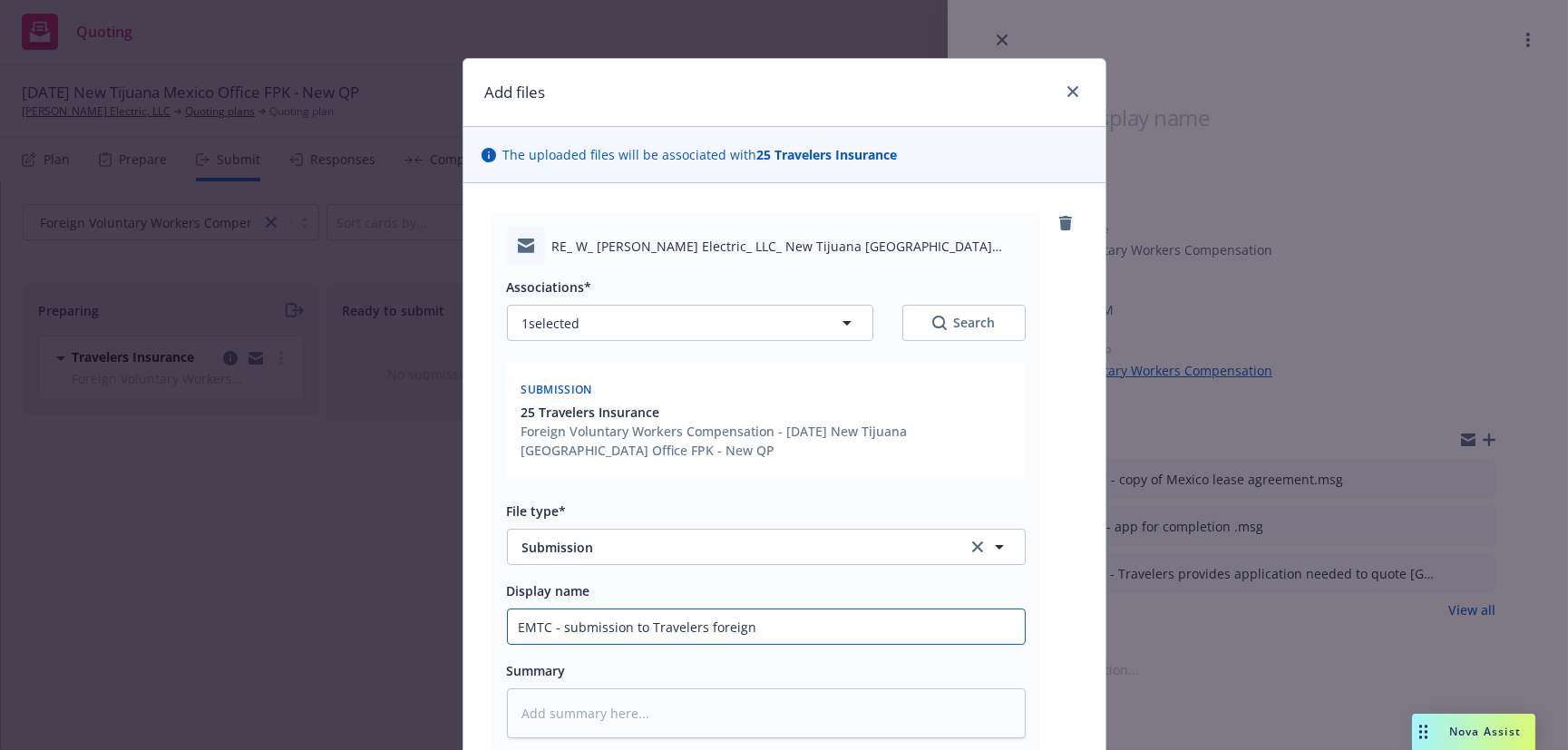
type textarea "x"
type input "EMTC - submission to Travelers foreign"
type textarea "x"
type input "EMTC - submission to Travelers foreign u"
type textarea "x"
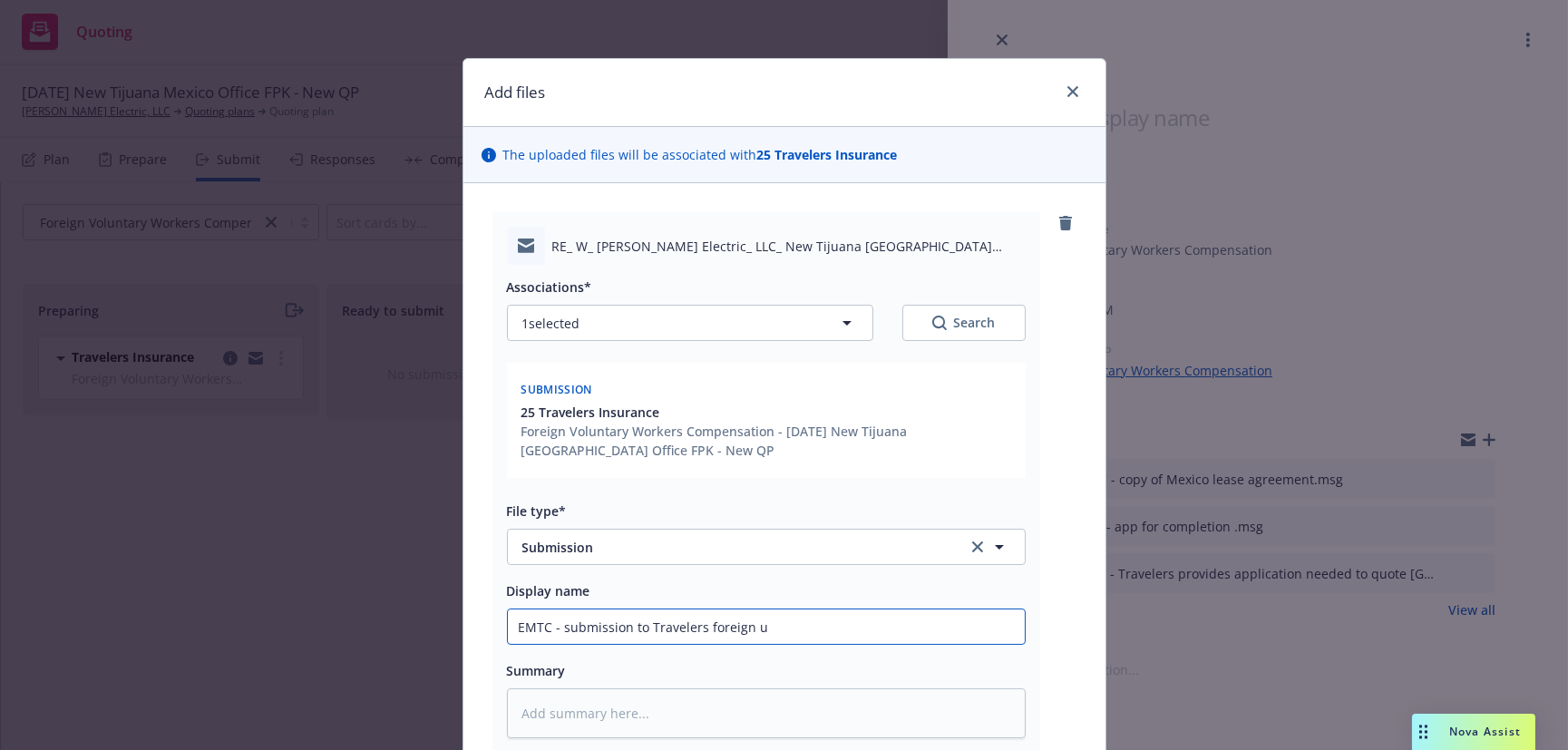
type input "EMTC - submission to Travelers foreign u/"
type textarea "x"
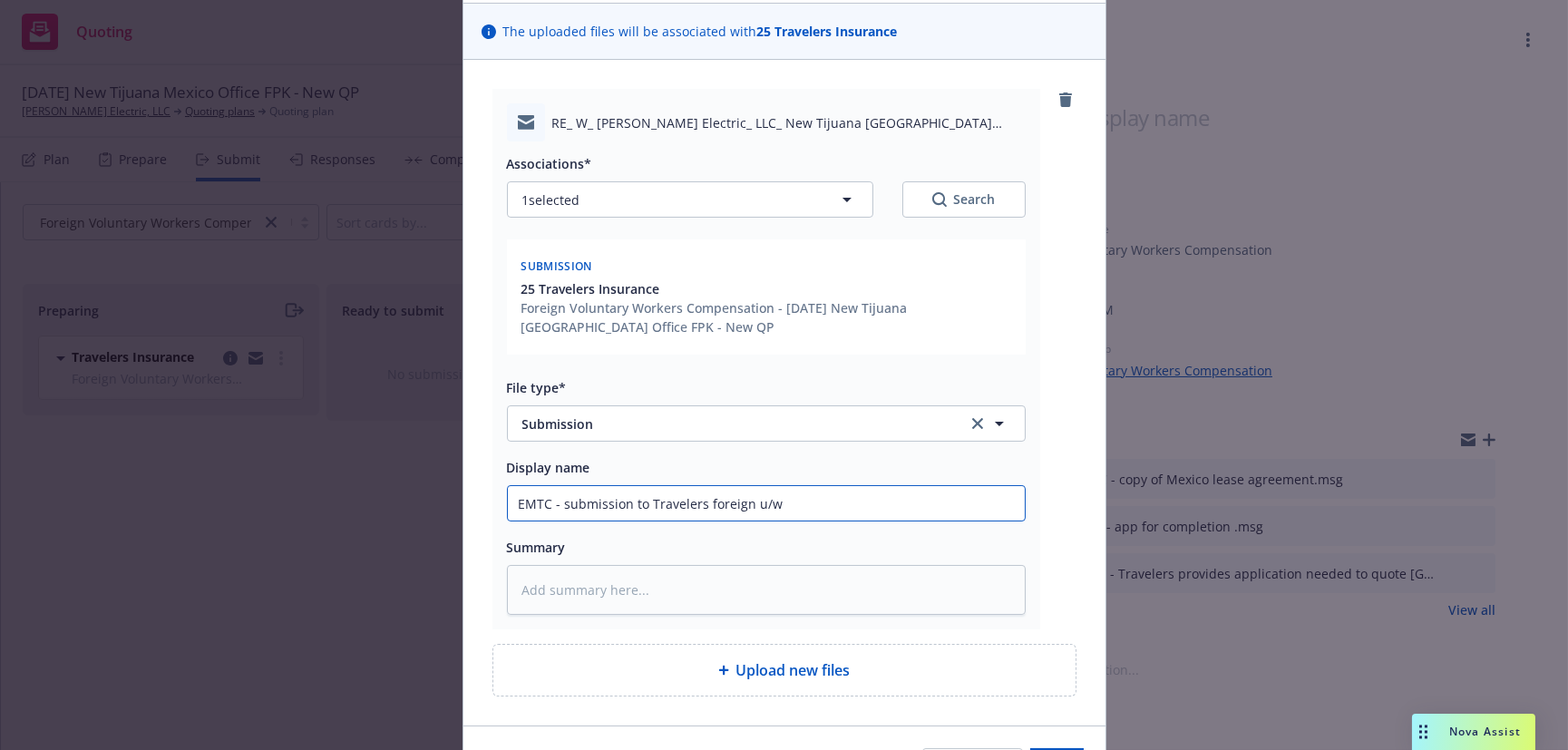
scroll to position [237, 0]
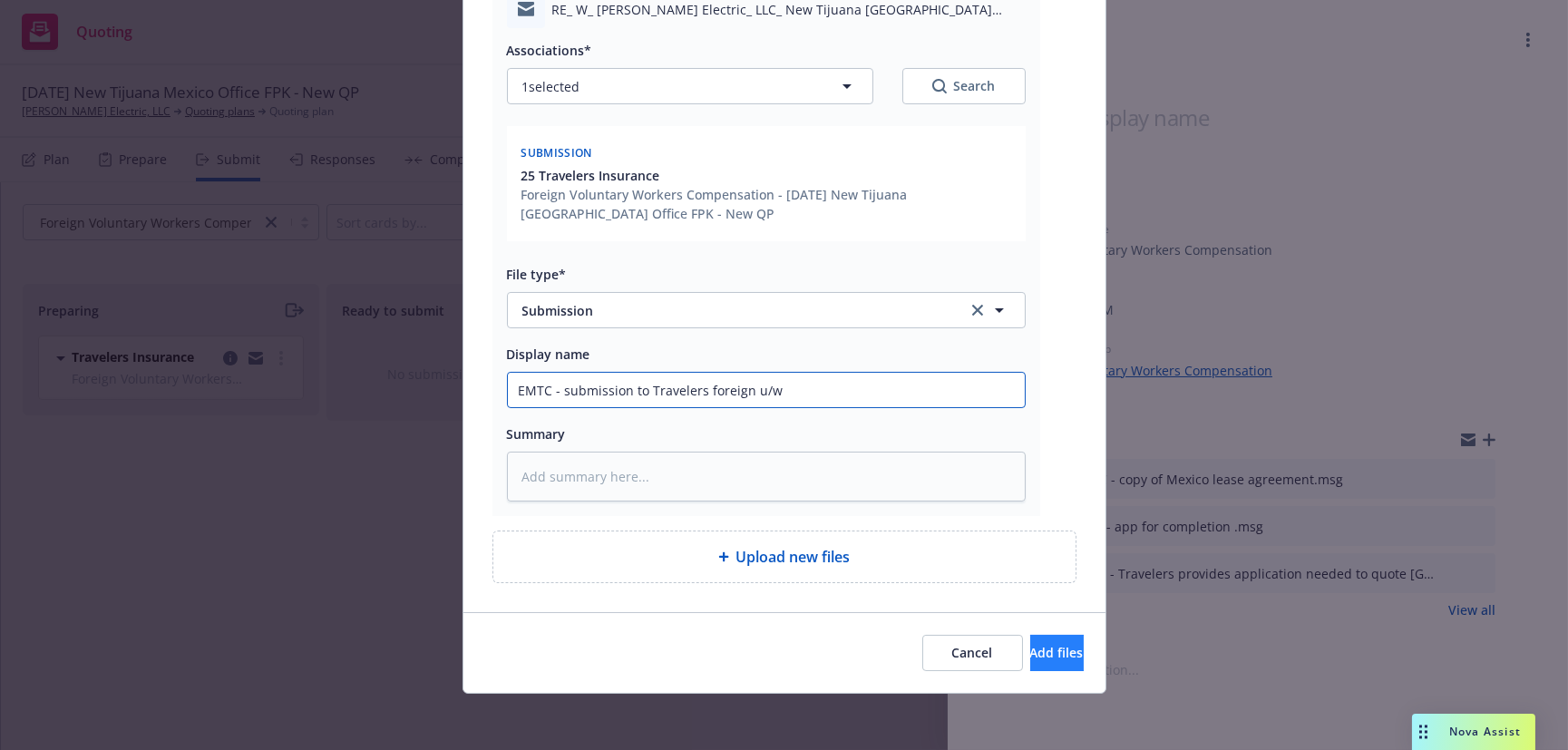
type input "EMTC - submission to Travelers foreign u/w"
click at [1030, 663] on button "Add files" at bounding box center [1057, 652] width 54 height 37
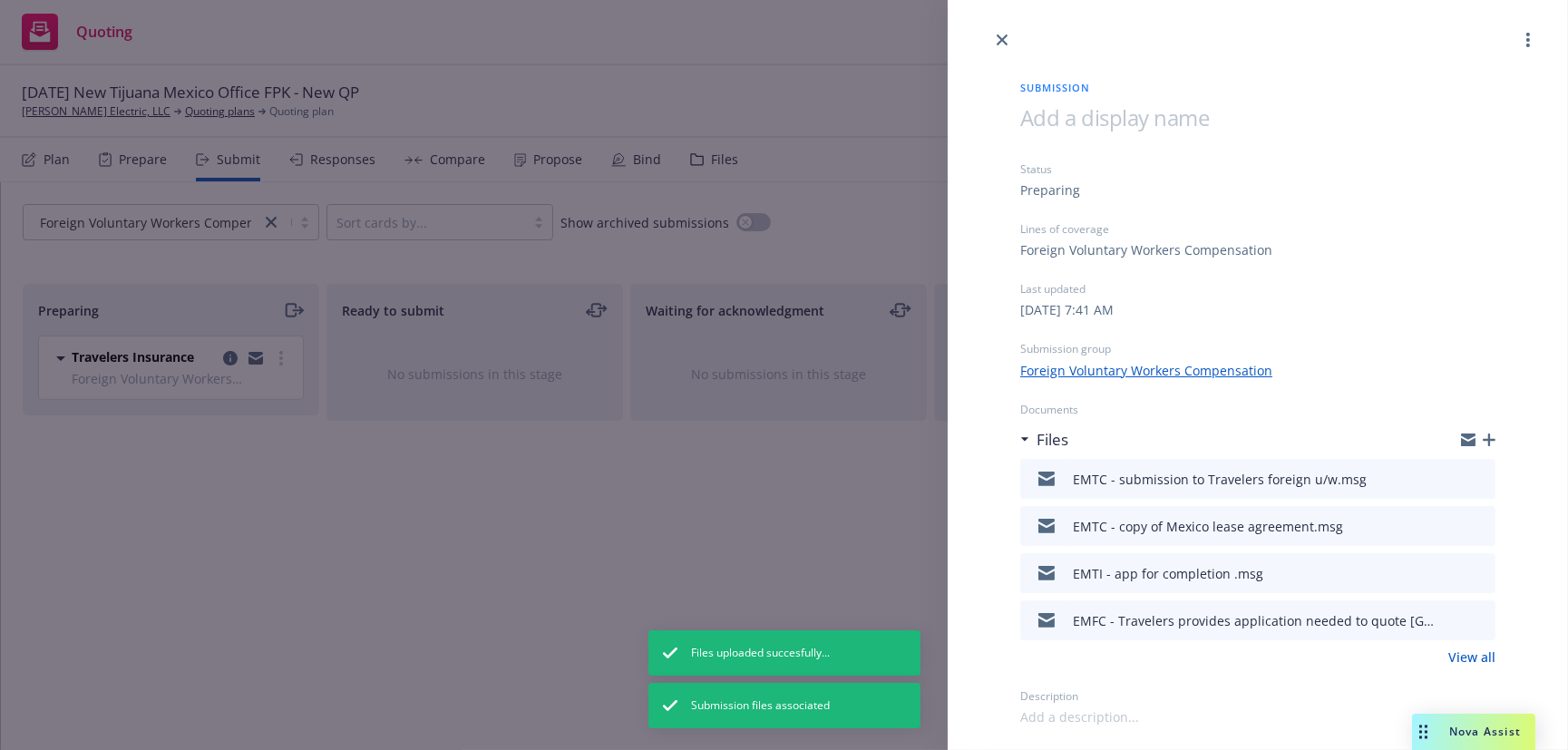
click at [1488, 439] on icon "button" at bounding box center [1490, 440] width 13 height 13
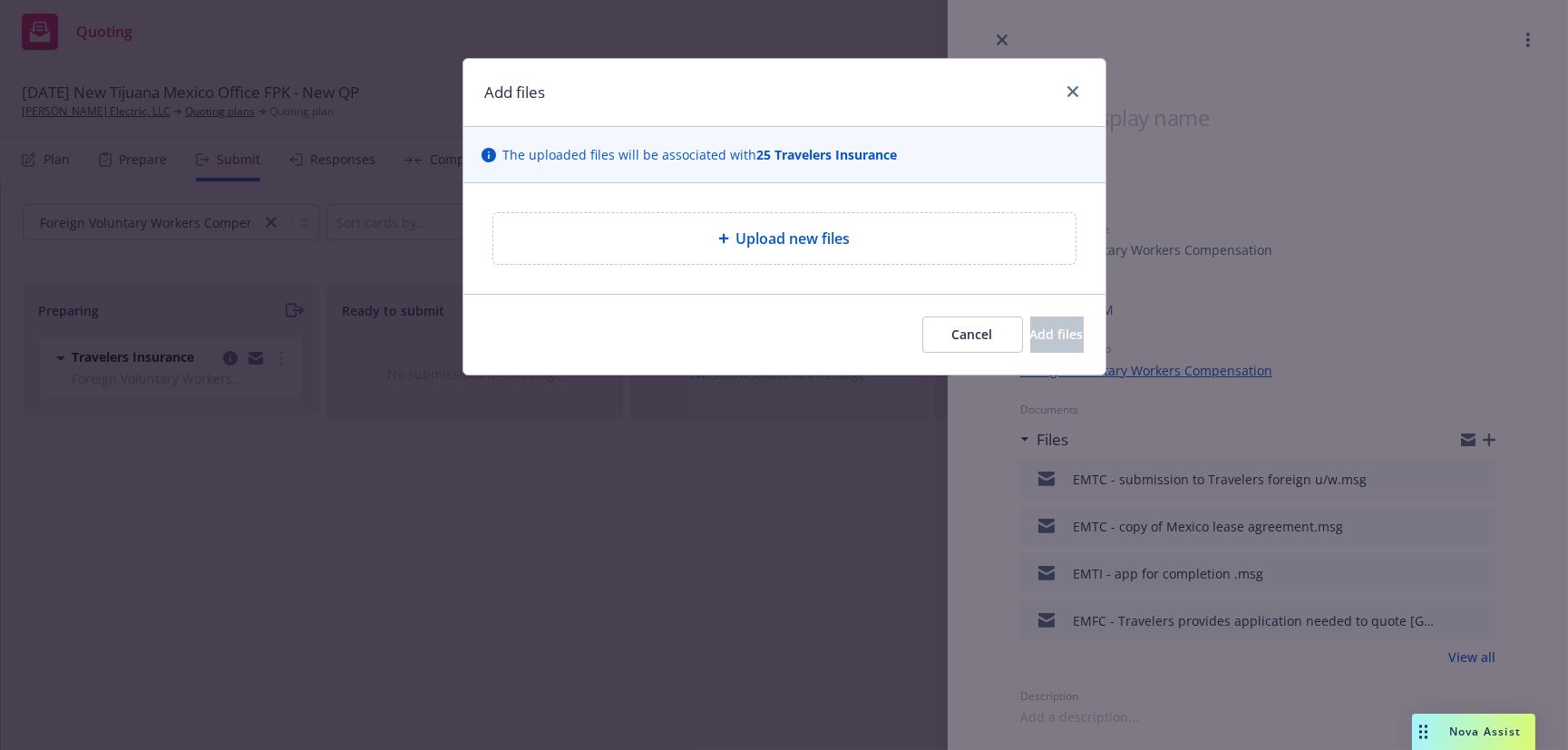
type textarea "x"
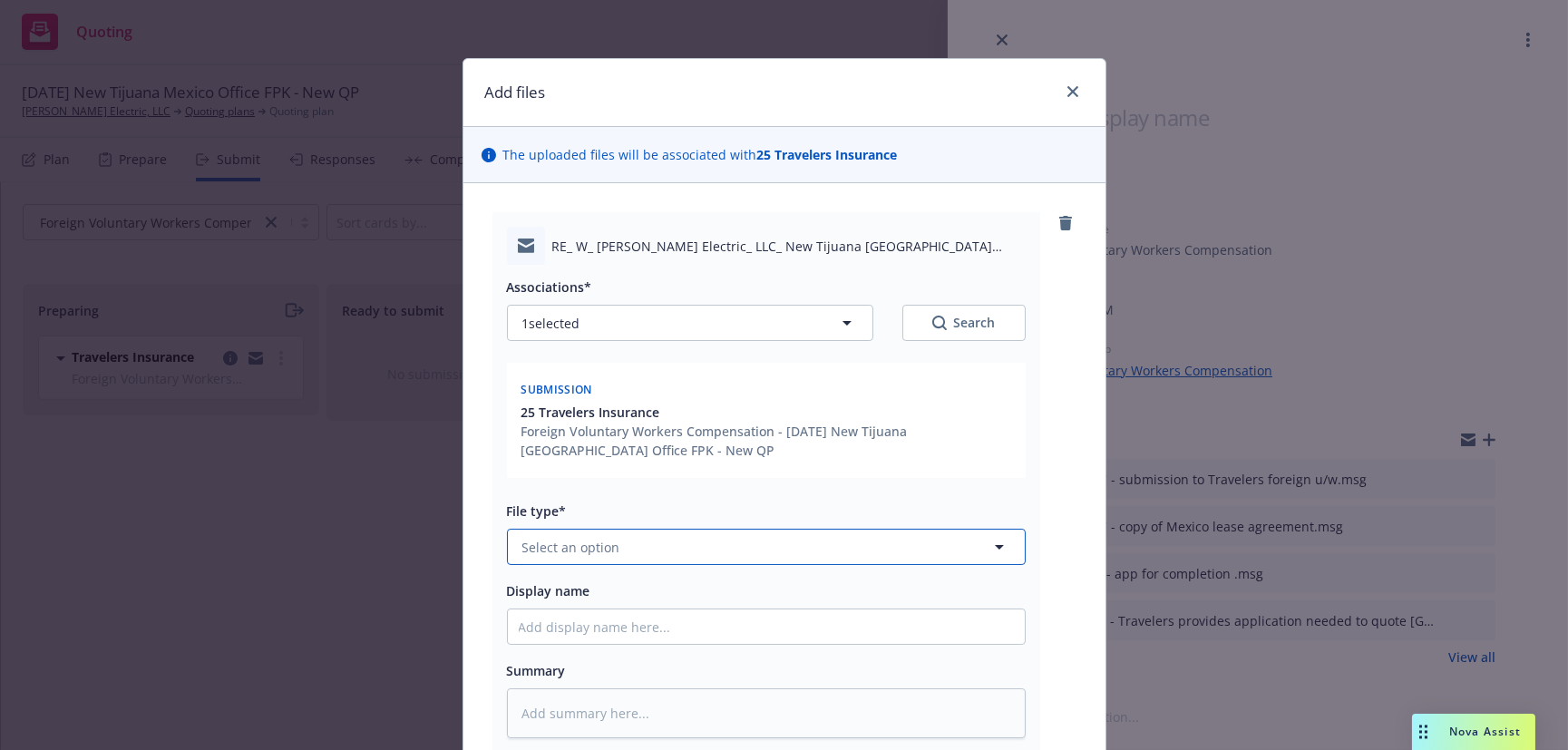
click at [544, 549] on span "Select an option" at bounding box center [572, 547] width 98 height 19
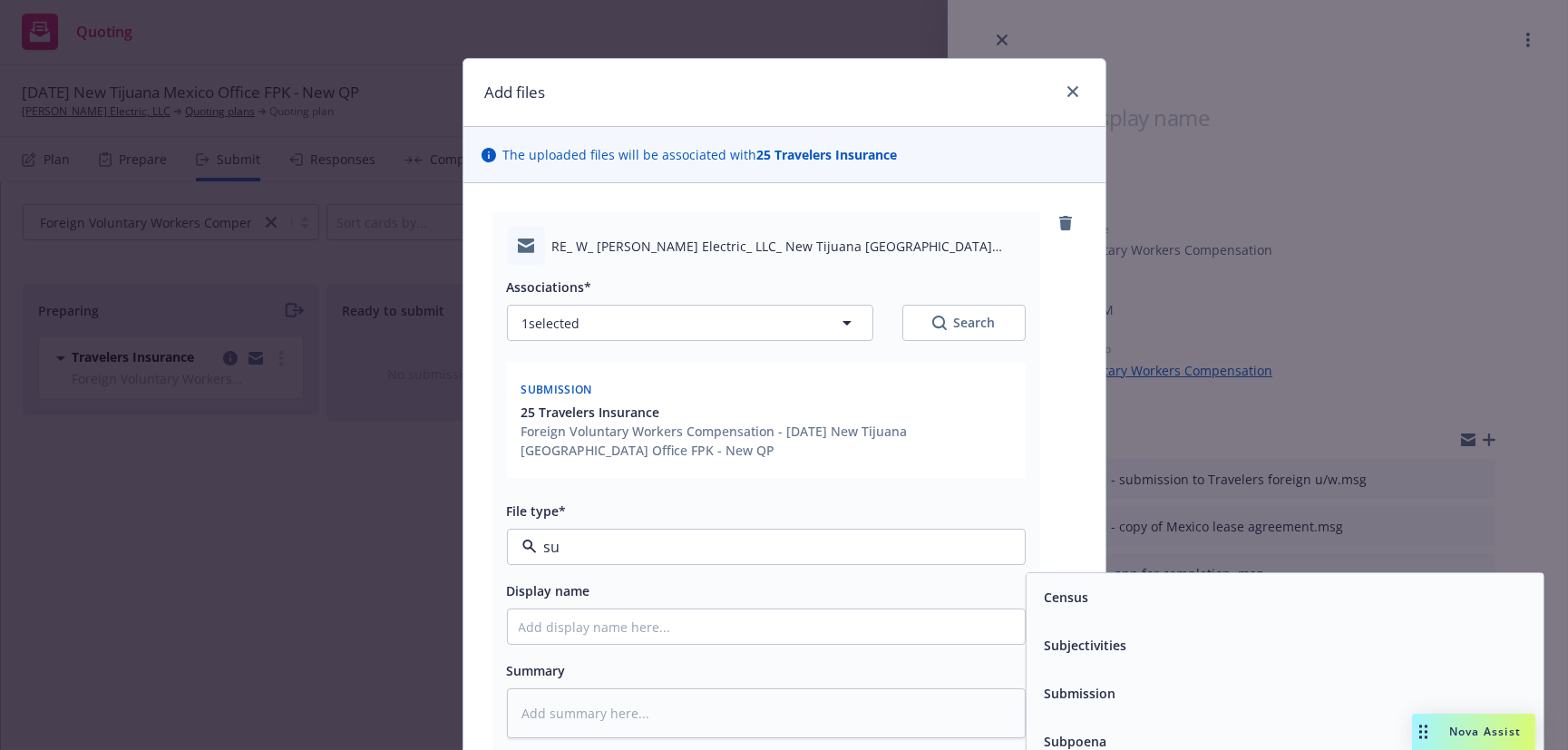
type input "sub"
click at [1052, 648] on span "Submission" at bounding box center [1080, 646] width 71 height 19
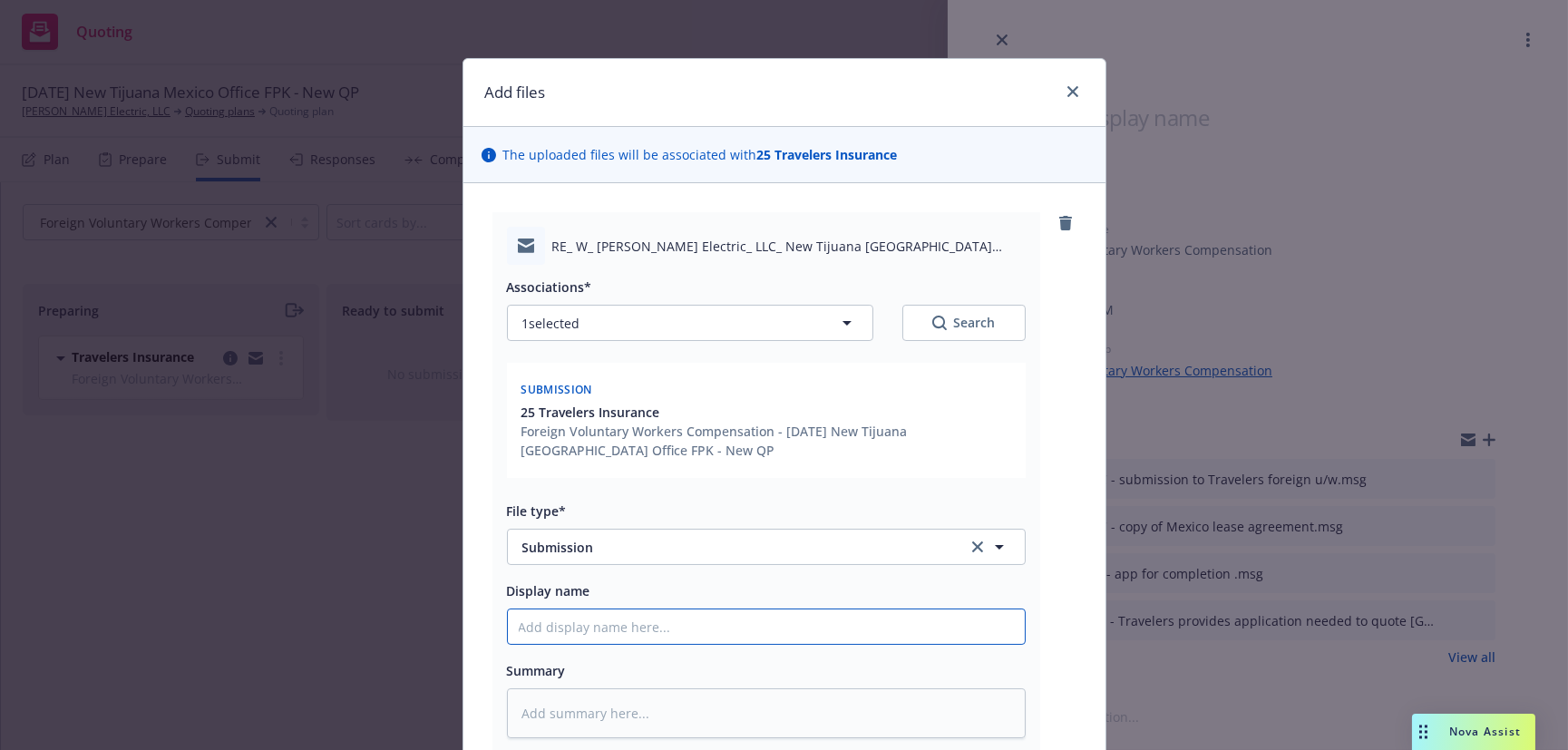
click at [591, 620] on input "Display name" at bounding box center [766, 626] width 517 height 35
type textarea "x"
type input "E"
type textarea "x"
type input "EM"
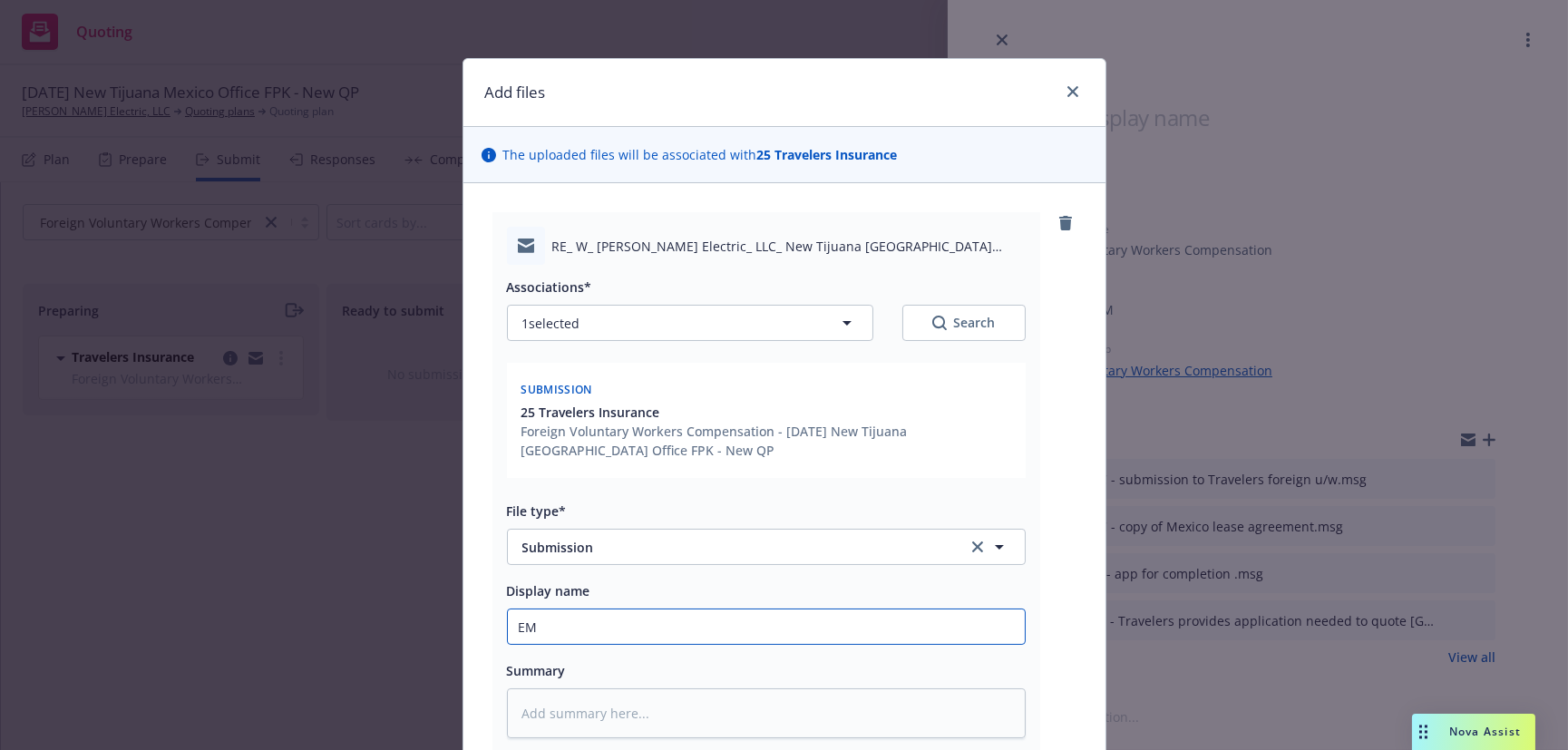
type textarea "x"
type input "EMT"
type textarea "x"
type input "EMTC"
type textarea "x"
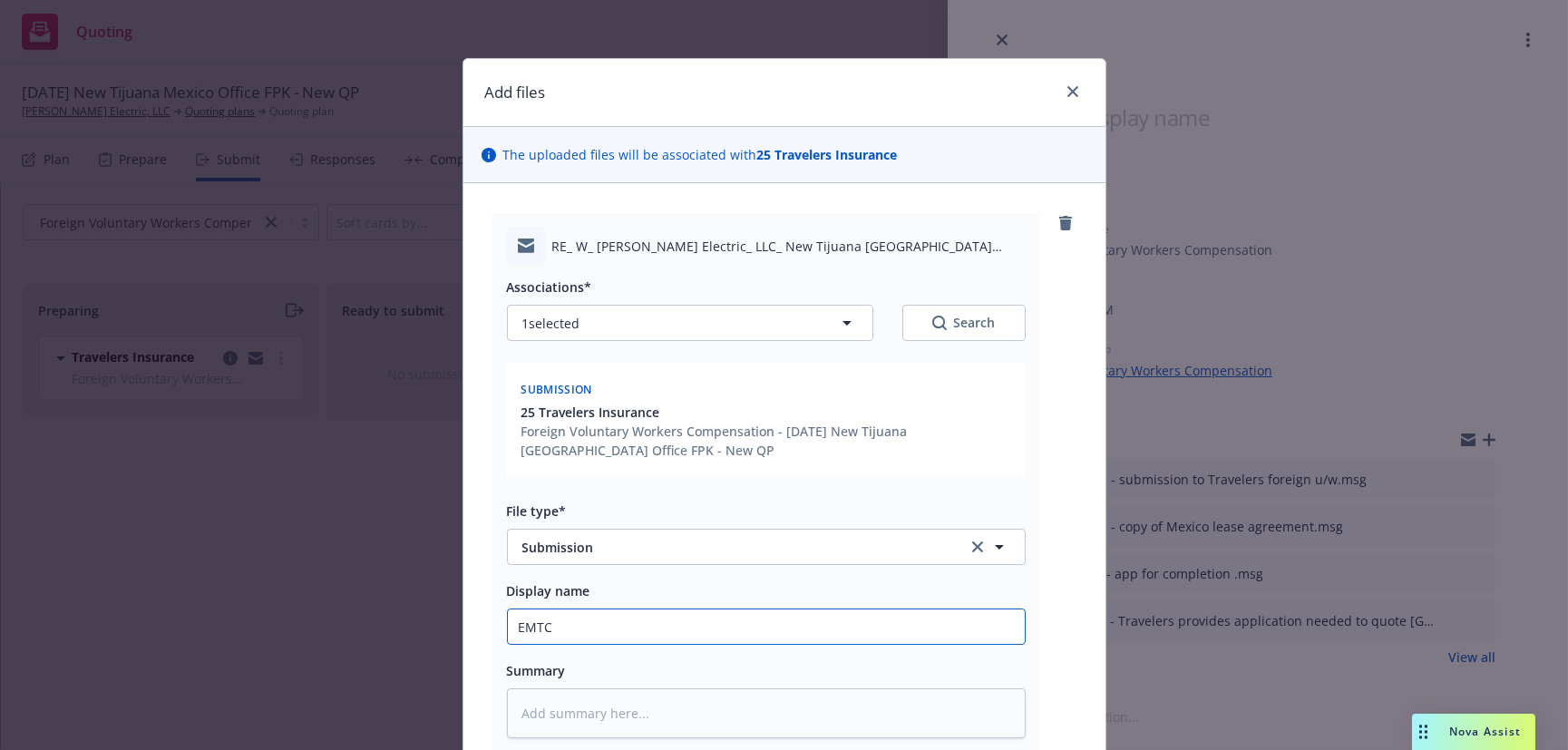
type input "EMTC"
type textarea "x"
type input "EMTC -"
type textarea "x"
type input "EMTC -"
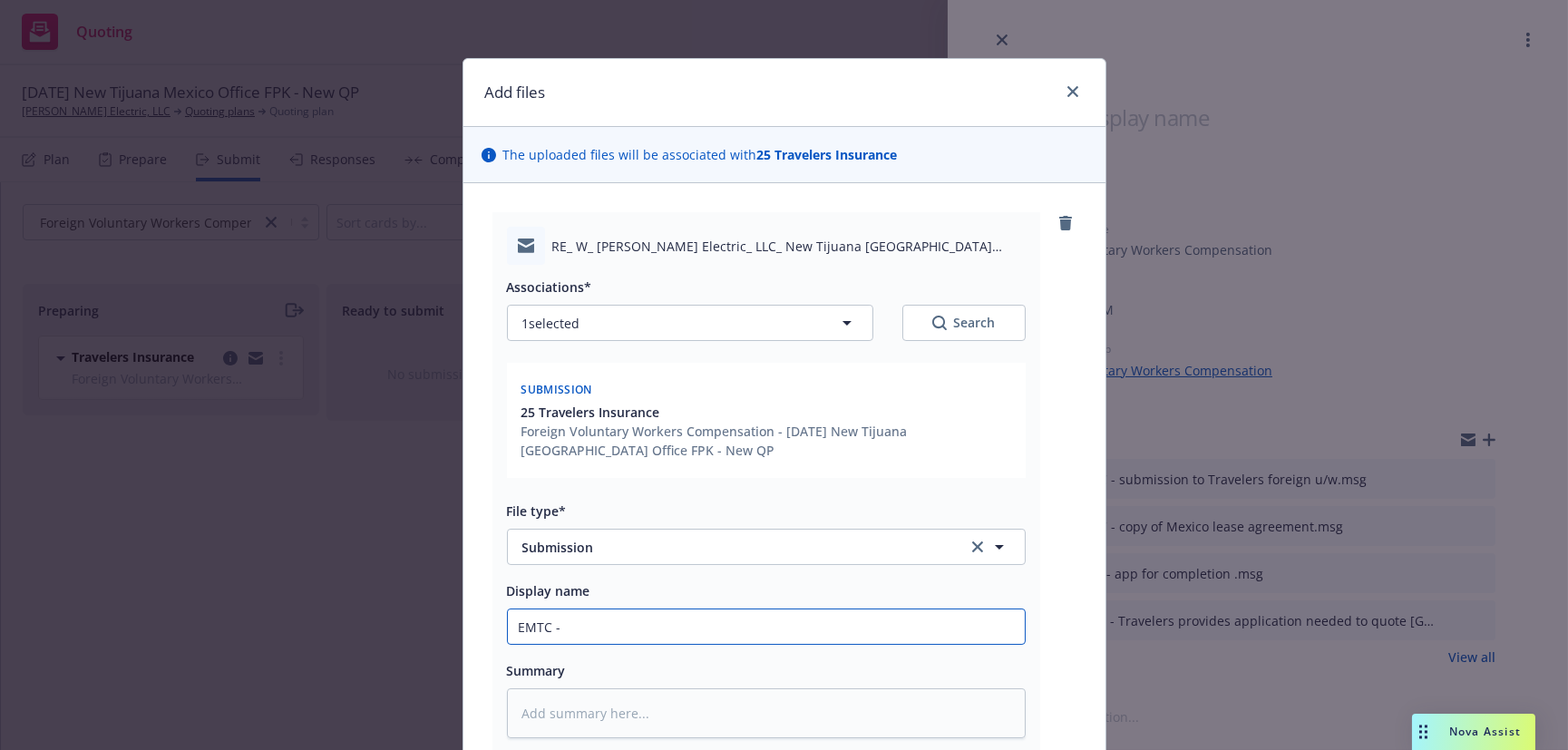
type textarea "x"
type input "EMTC - e"
type textarea "x"
type input "EMTC - es"
type textarea "x"
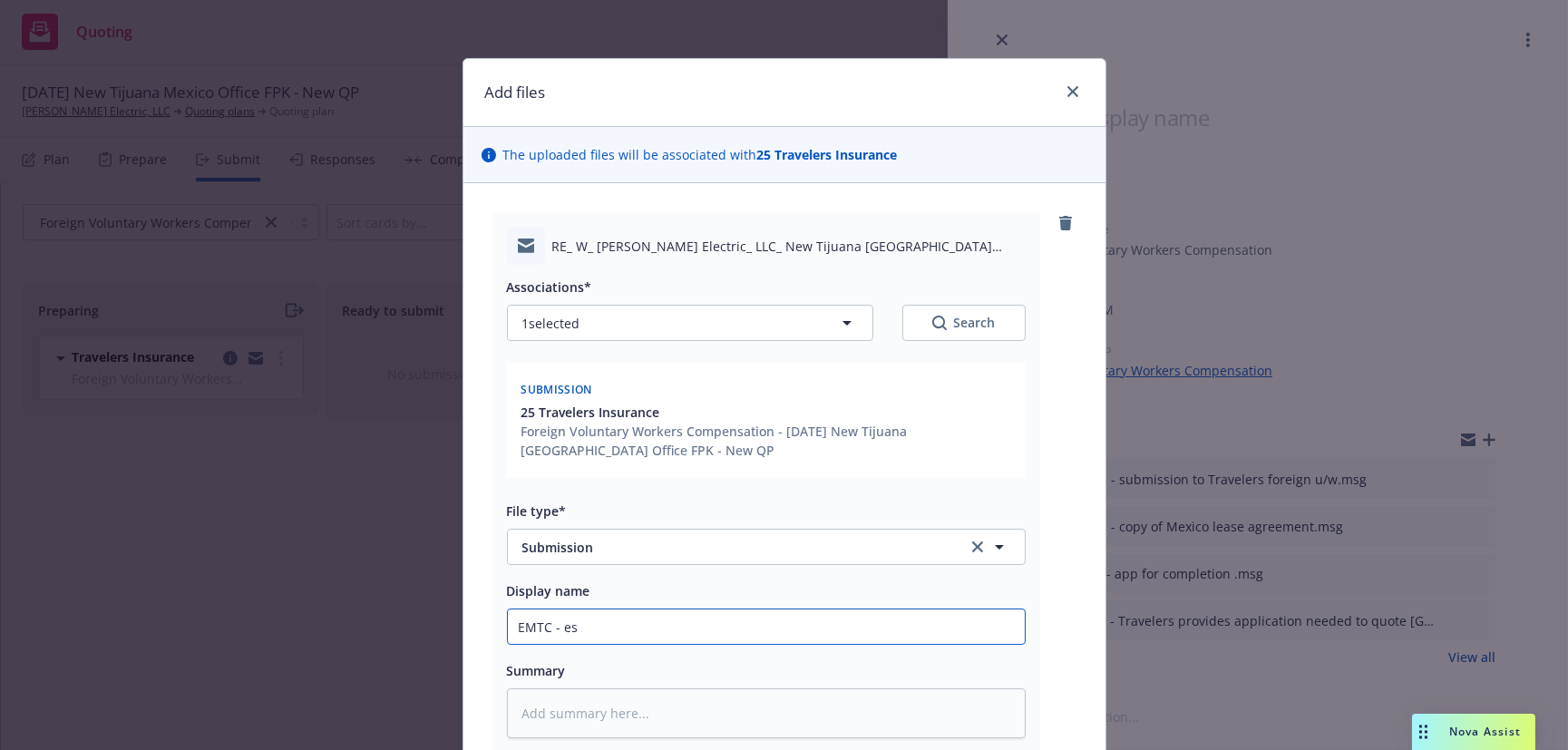
type input "EMTC - est"
type textarea "x"
type input "EMTC - esti"
type textarea "x"
type input "EMTC - estim"
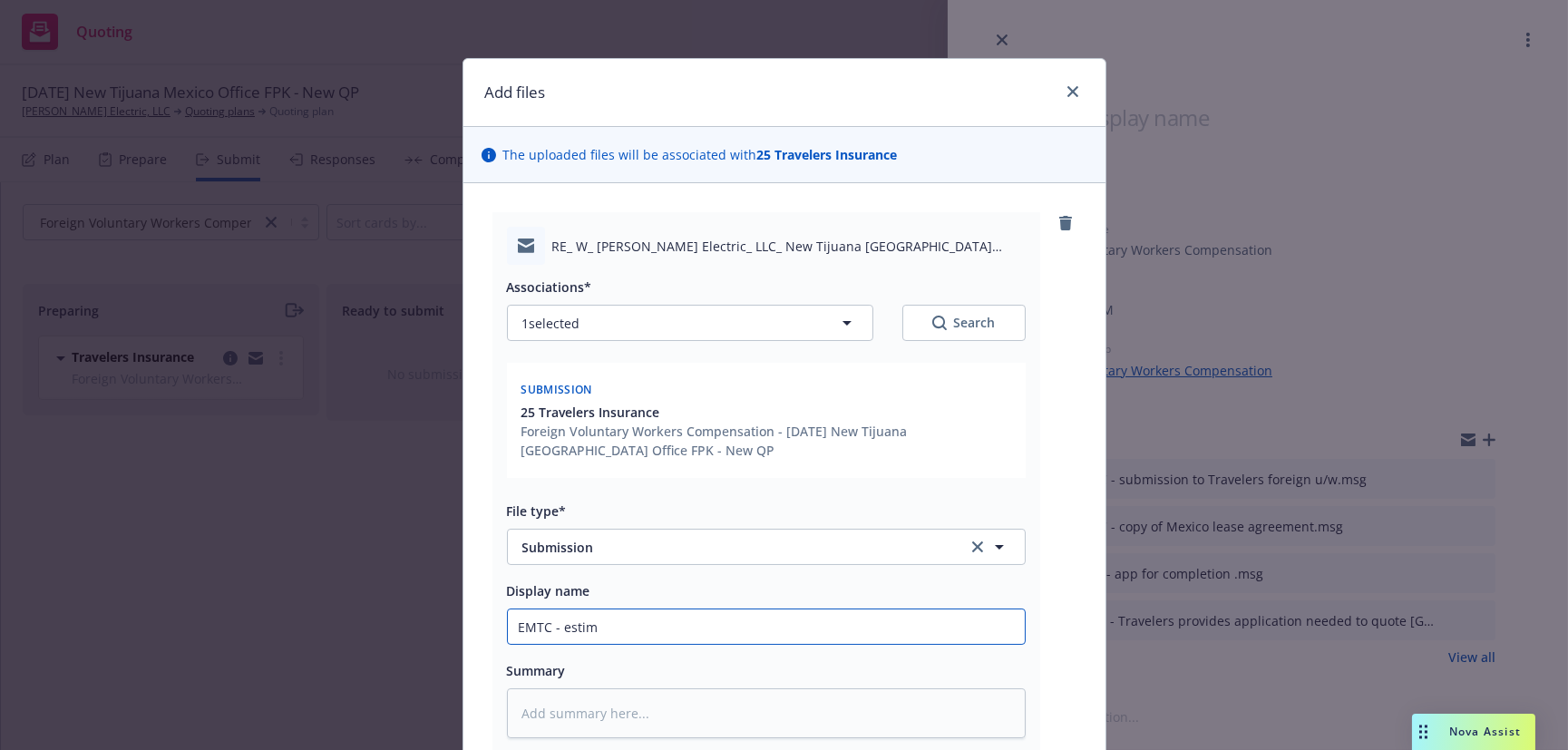
type textarea "x"
type input "EMTC - estima"
type textarea "x"
type input "EMTC - estimat"
type textarea "x"
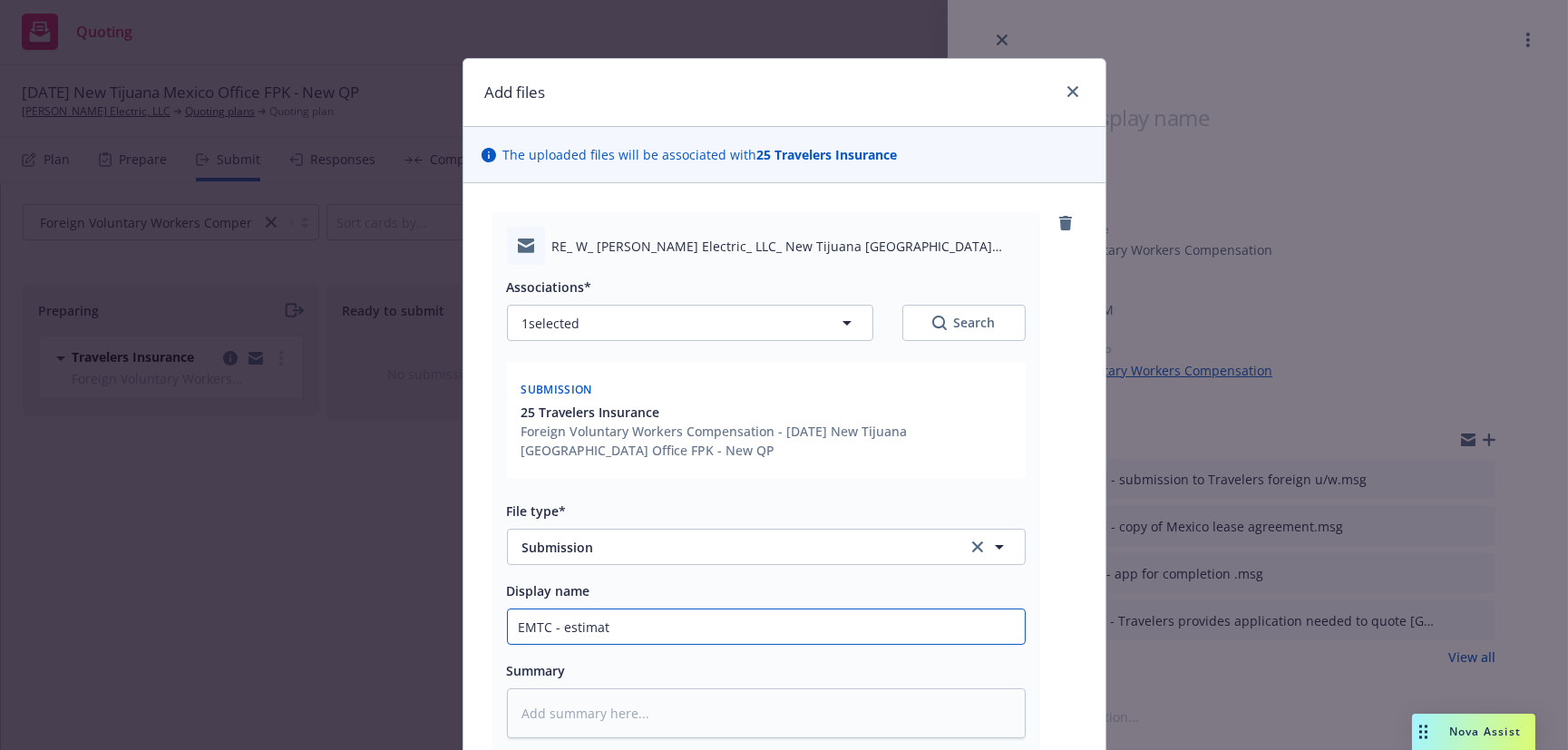
type input "EMTC - estimate"
type textarea "x"
type input "EMTC - estimated"
type textarea "x"
type input "EMTC - estimated"
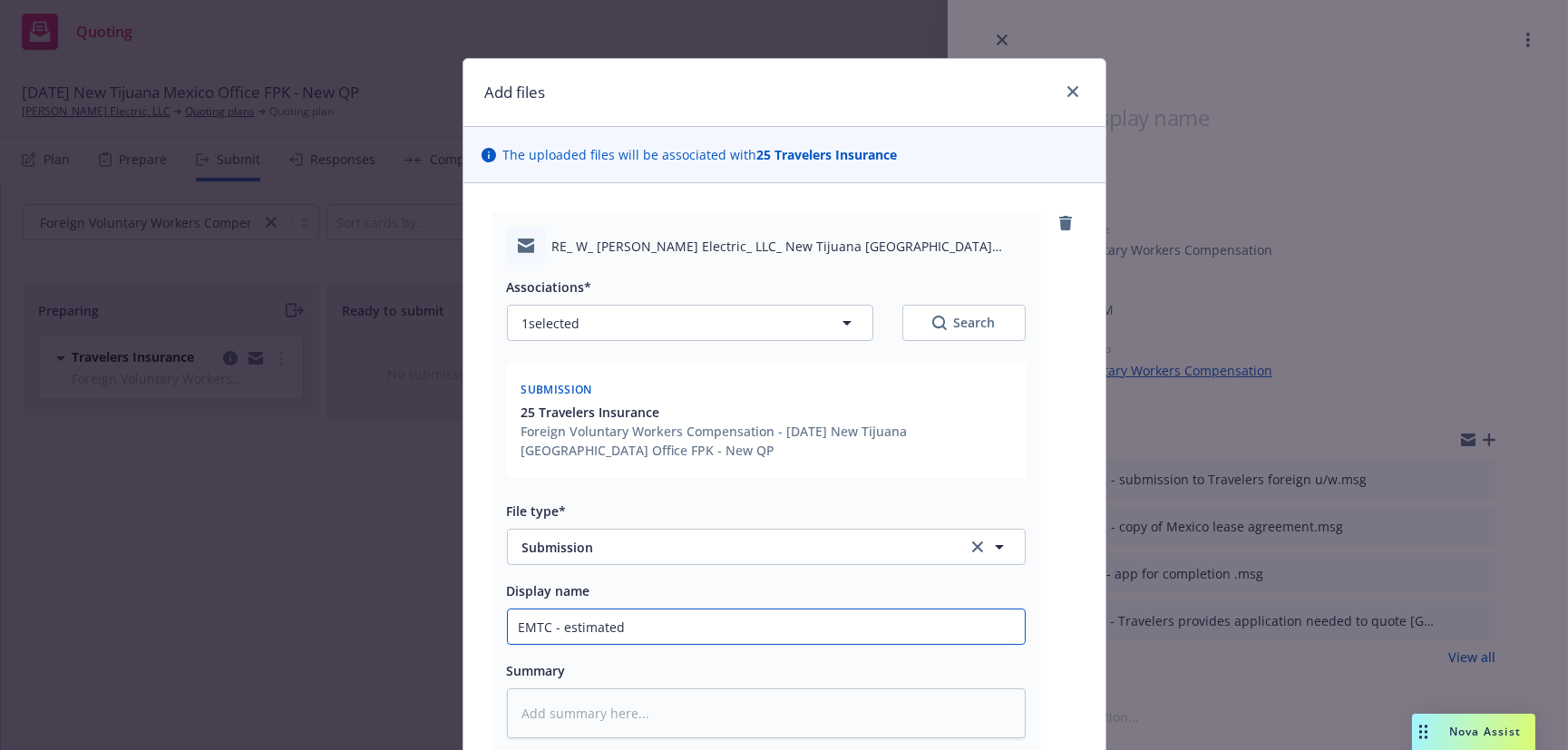
type textarea "x"
type input "EMTC - estimated M"
type textarea "x"
type input "EMTC - estimated Me"
type textarea "x"
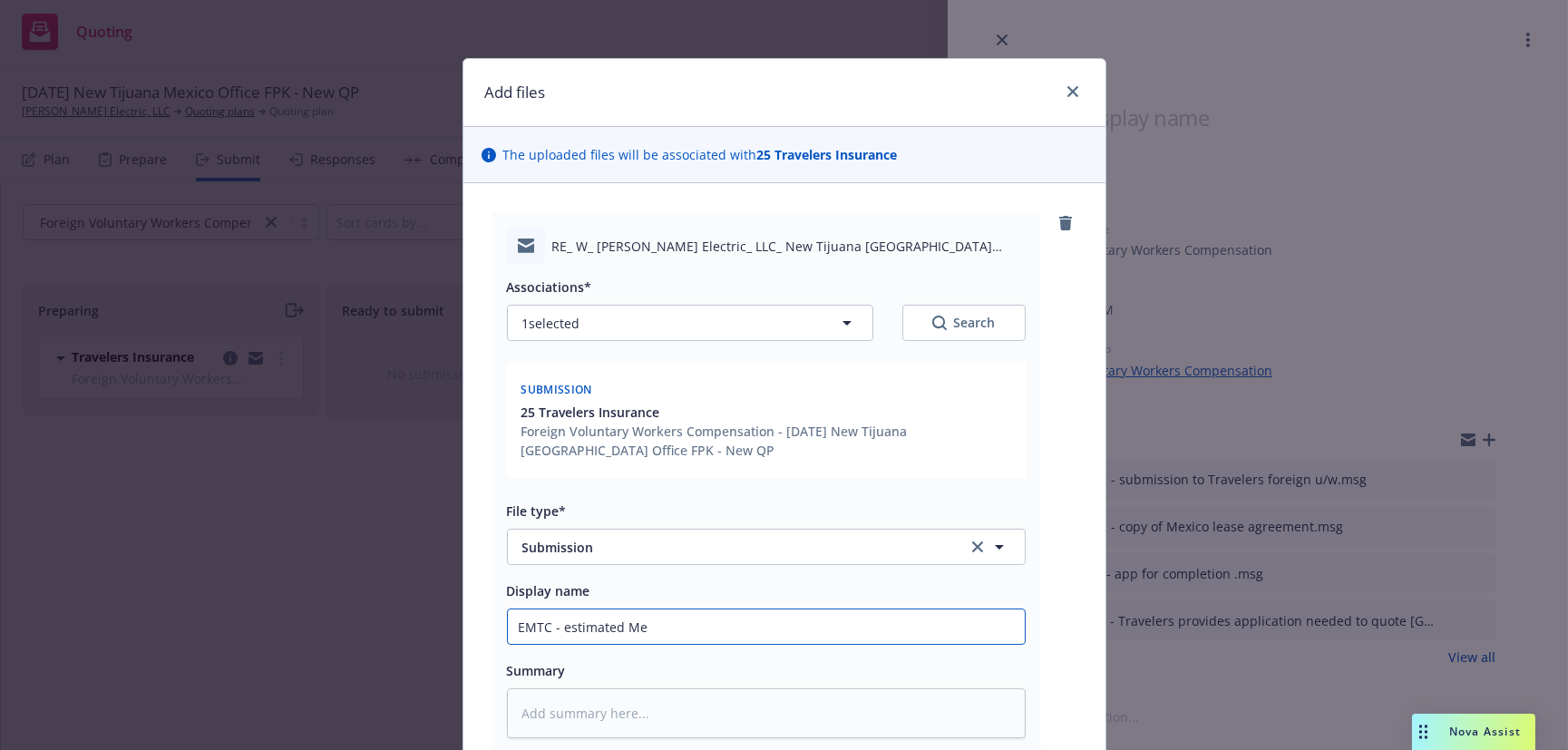
type input "EMTC - estimated Mex"
type textarea "x"
type input "EMTC - estimated Mexi"
type textarea "x"
type input "EMTC - estimated Mexic"
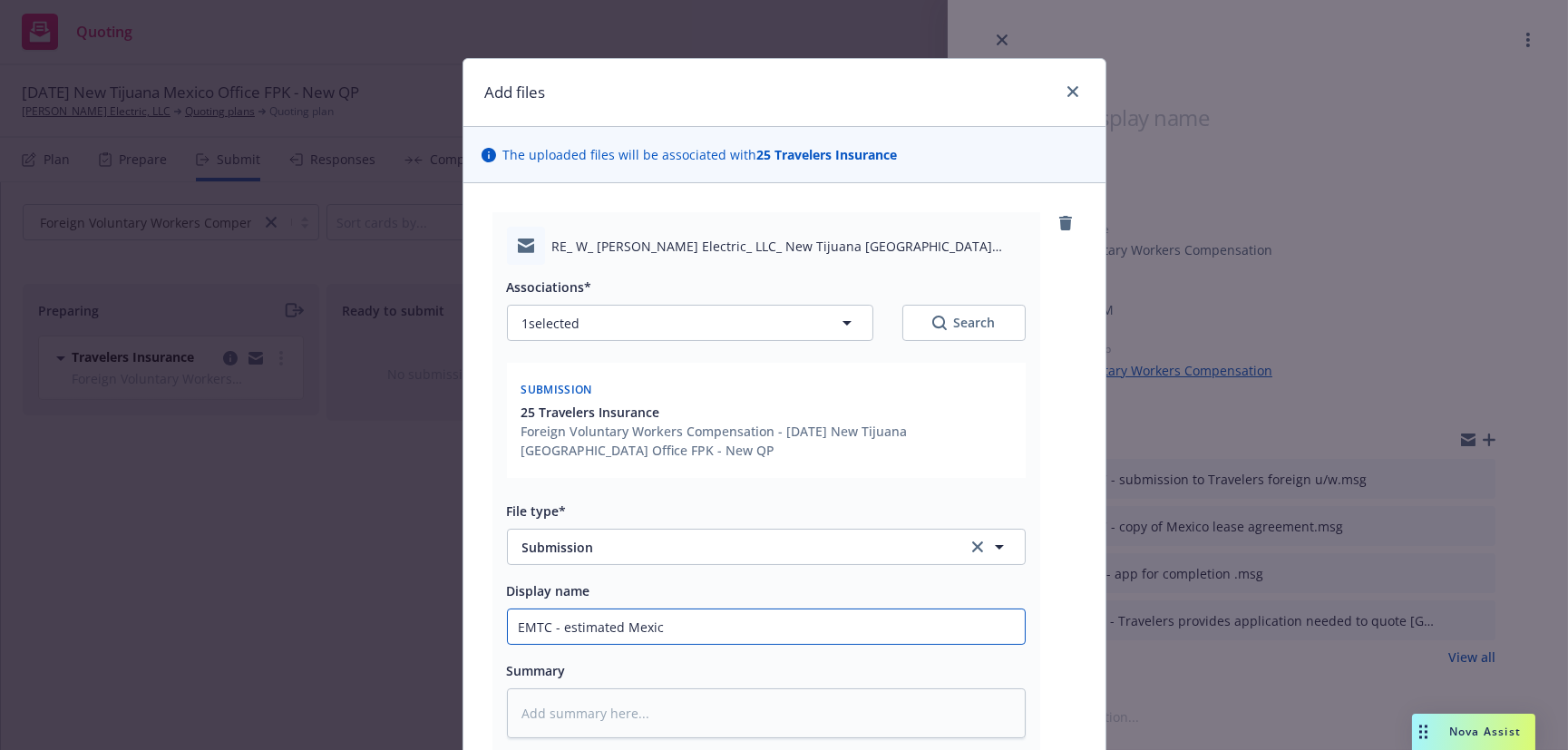
type textarea "x"
type input "EMTC - estimated Mexico"
type textarea "x"
type input "EMTC - estimated Mexico"
type textarea "x"
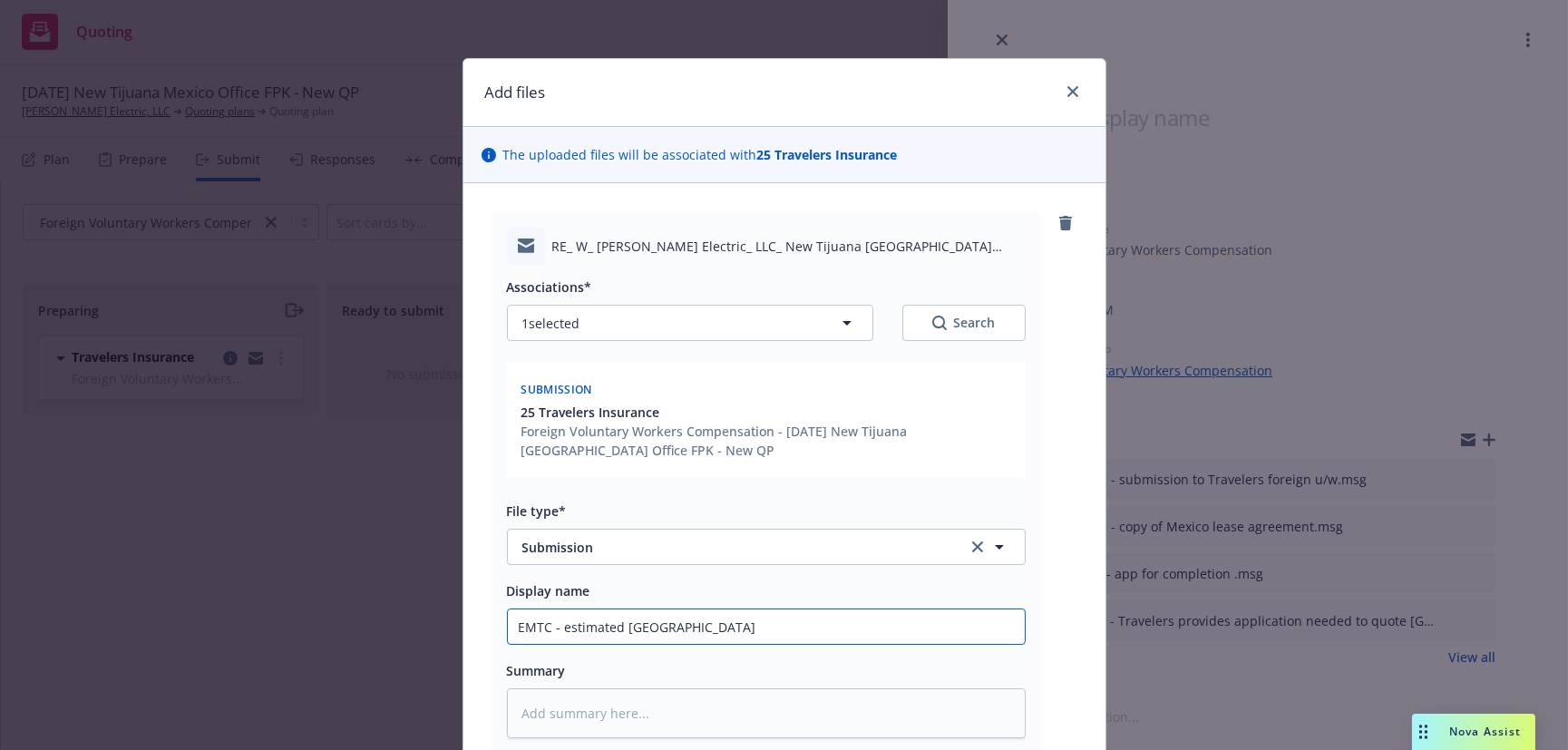
type input "EMTC - estimated Mexico p"
type textarea "x"
type input "EMTC - estimated Mexico pa"
type textarea "x"
type input "EMTC - estimated Mexico pay"
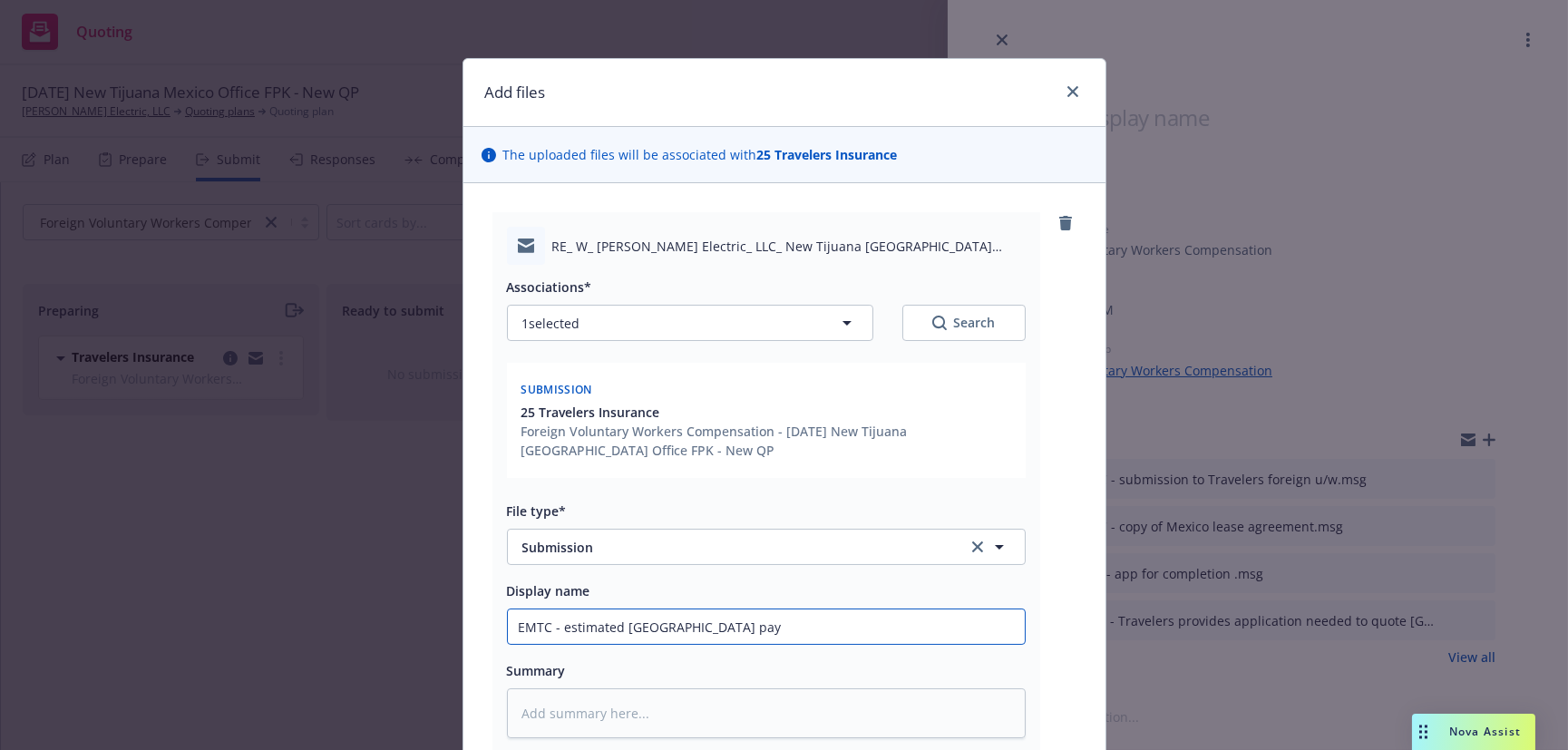
type textarea "x"
type input "EMTC - estimated Mexico payro"
type textarea "x"
type input "EMTC - estimated Mexico payrol"
type textarea "x"
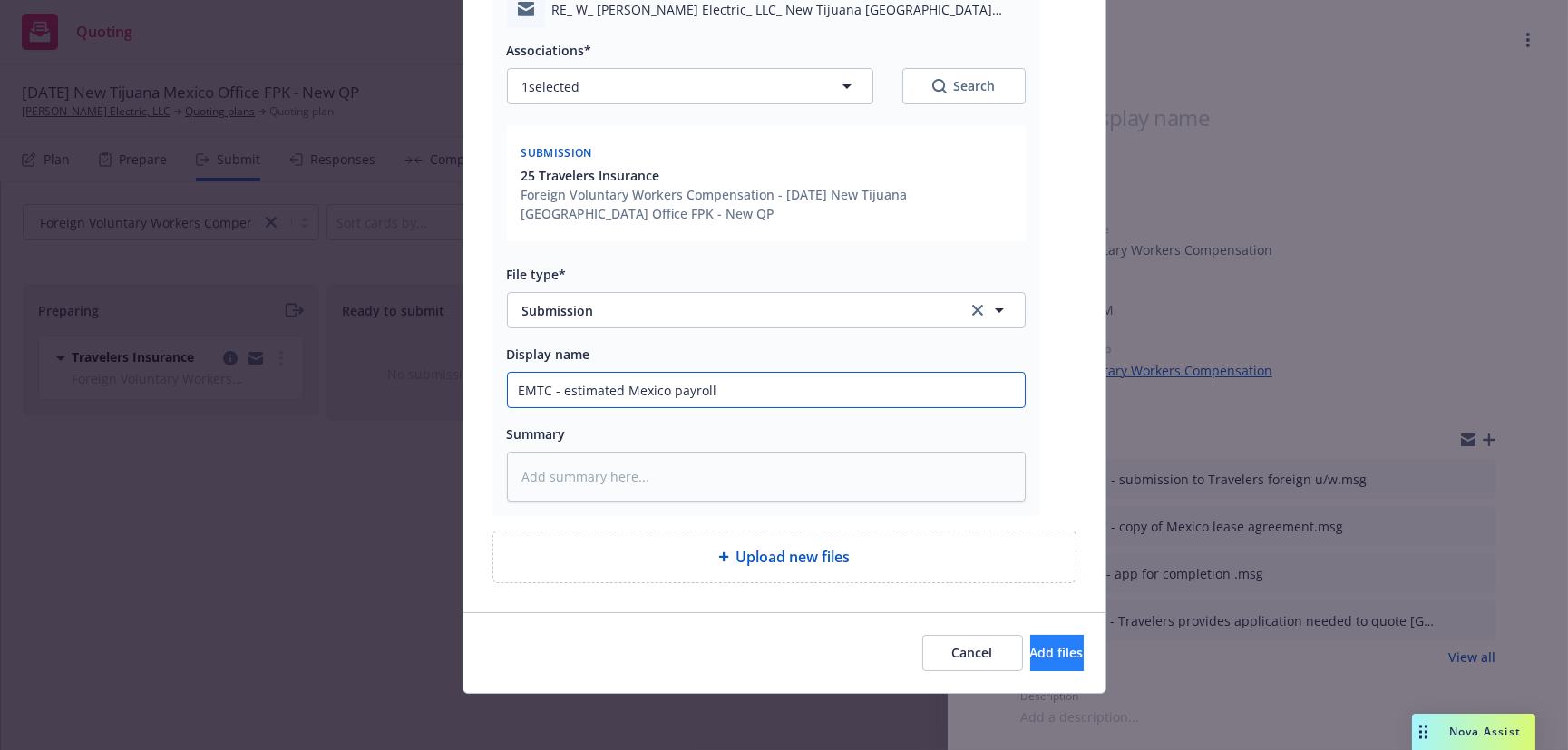
type input "EMTC - estimated Mexico payroll"
click at [1030, 659] on span "Add files" at bounding box center [1057, 652] width 54 height 17
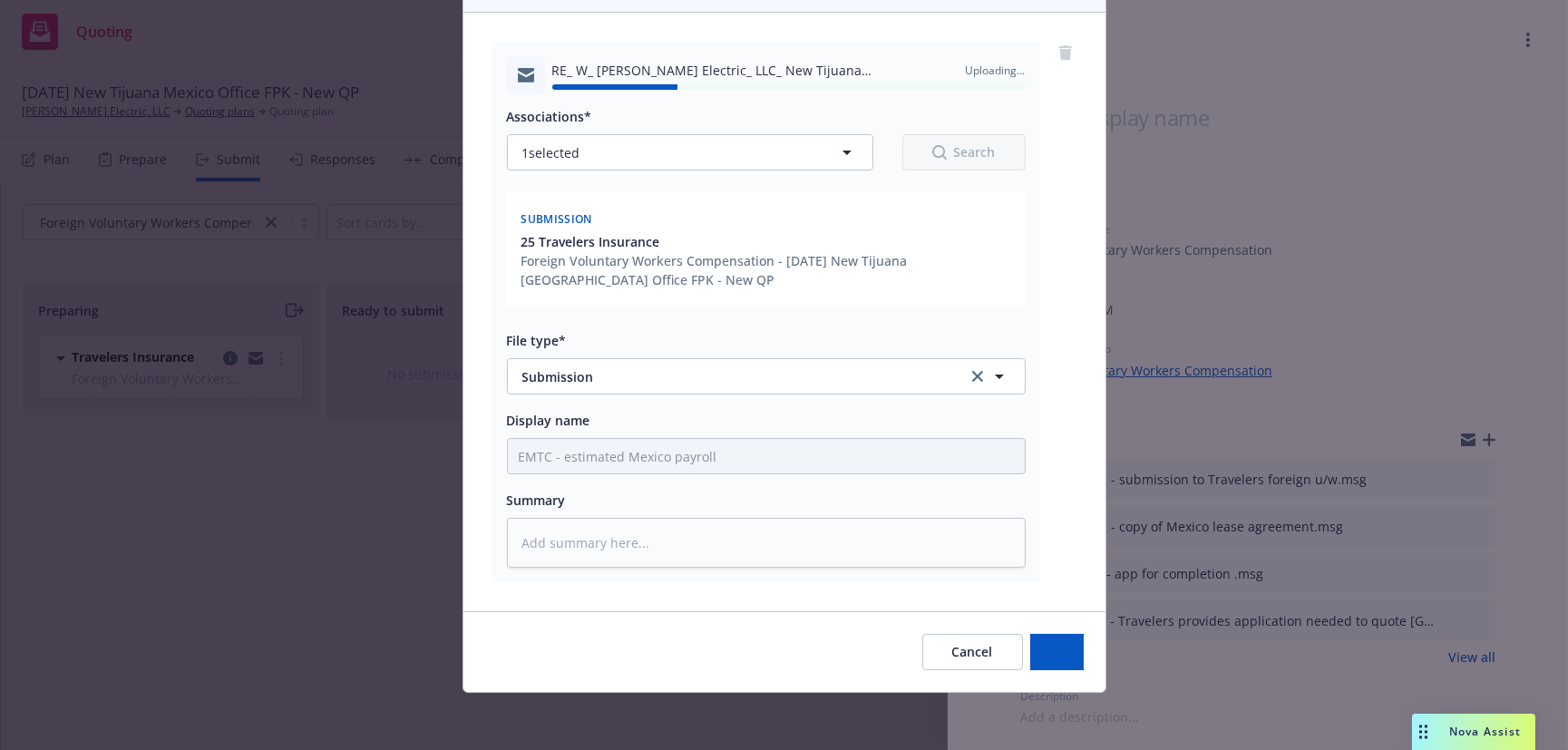
type textarea "x"
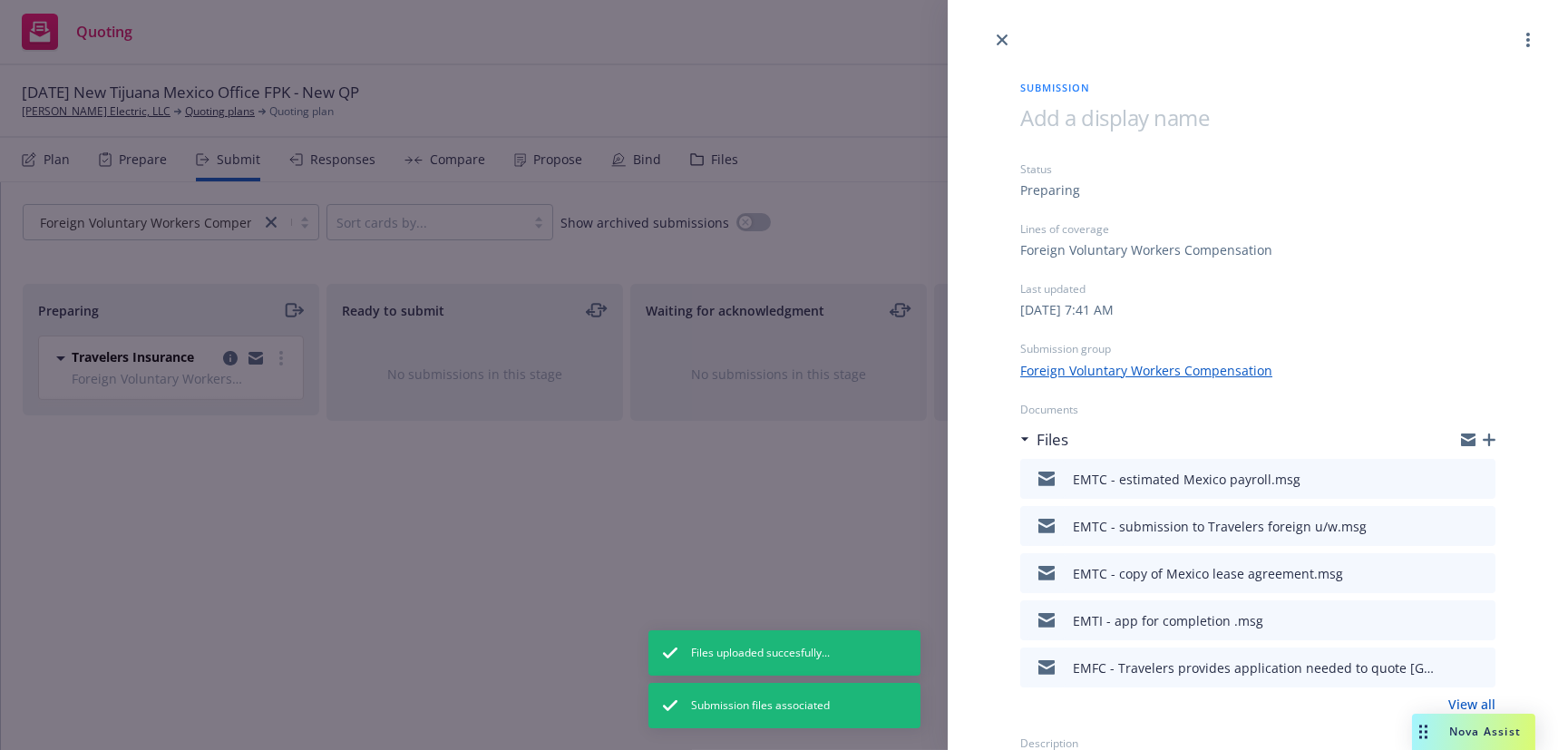
click at [1010, 34] on link "close" at bounding box center [1002, 39] width 22 height 22
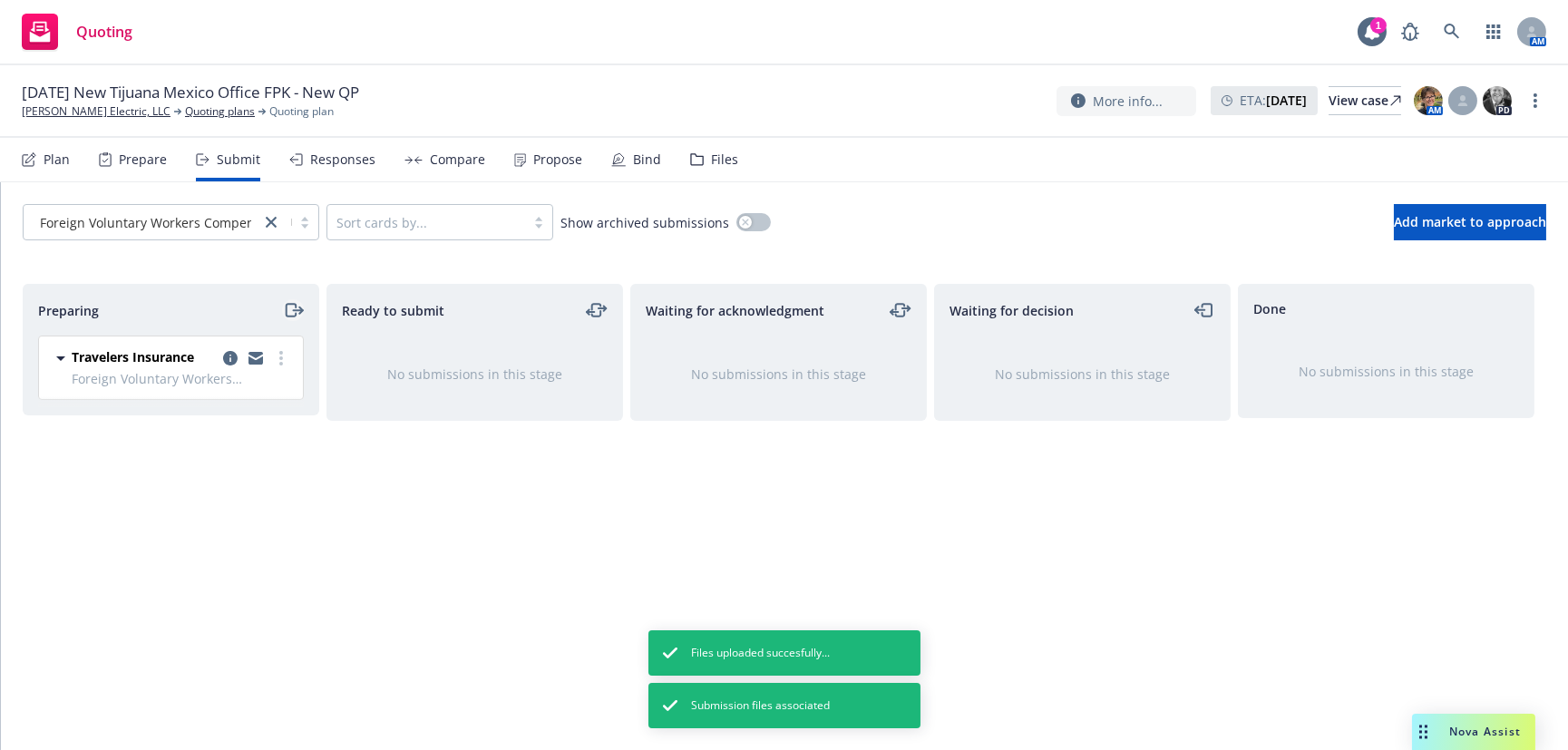
click at [293, 305] on icon "moveRight" at bounding box center [293, 309] width 21 height 22
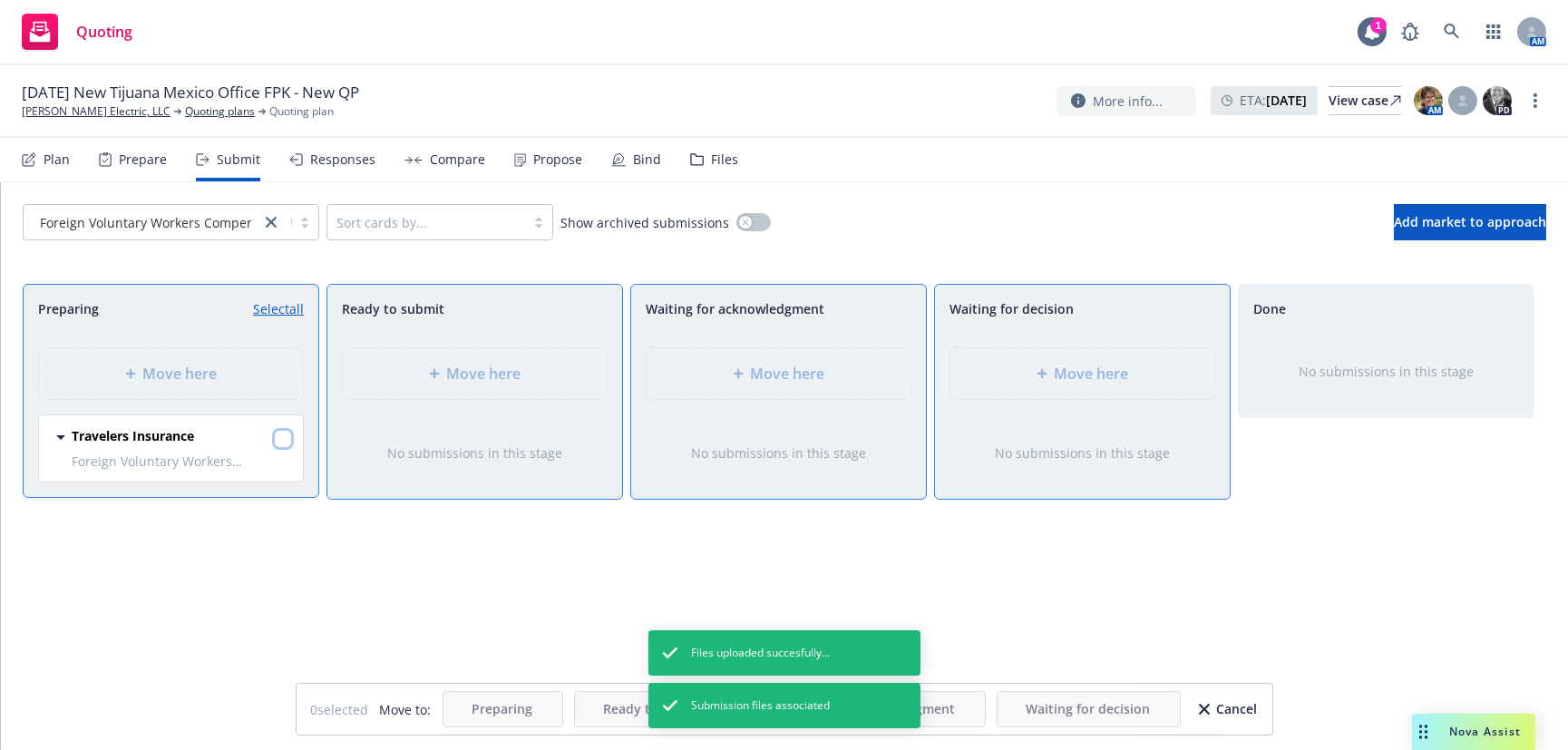
drag, startPoint x: 286, startPoint y: 435, endPoint x: 581, endPoint y: 526, distance: 308.7
click at [287, 436] on input "checkbox" at bounding box center [282, 438] width 18 height 18
checkbox input "true"
click at [1116, 376] on span "Move here" at bounding box center [1091, 373] width 74 height 22
